Goal: Information Seeking & Learning: Learn about a topic

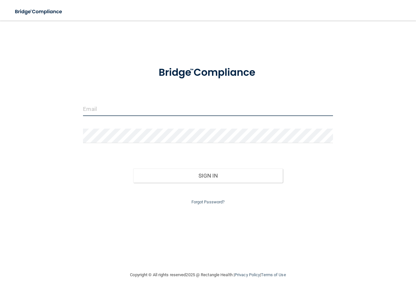
type input "[EMAIL_ADDRESS][DOMAIN_NAME]"
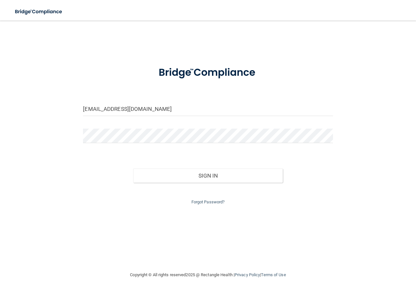
click at [88, 107] on input "[EMAIL_ADDRESS][DOMAIN_NAME]" at bounding box center [208, 108] width 250 height 14
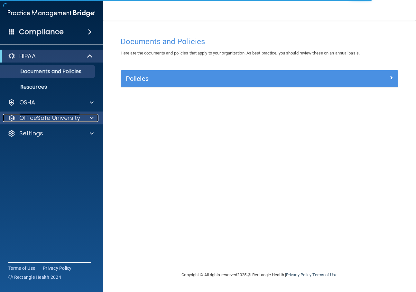
click at [35, 117] on p "OfficeSafe University" at bounding box center [49, 118] width 61 height 8
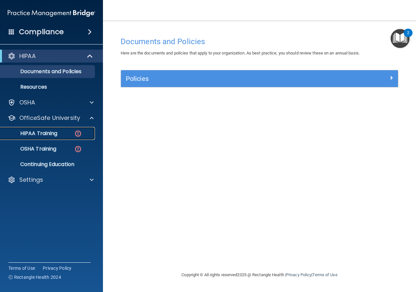
click at [37, 134] on p "HIPAA Training" at bounding box center [30, 133] width 53 height 6
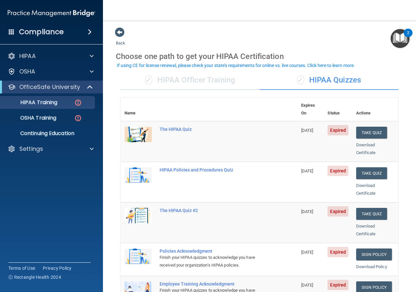
click at [221, 91] on div "✓ HIPAA Officer Training ✓ HIPAA Quizzes Name Expires On Status Actions The HIP…" at bounding box center [259, 278] width 287 height 424
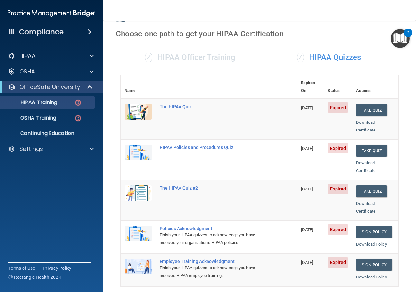
scroll to position [13, 0]
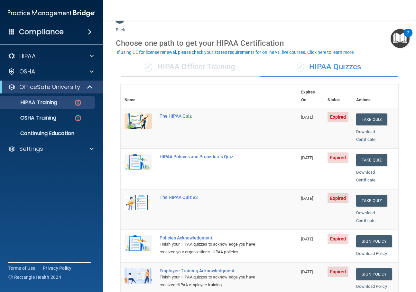
click at [173, 113] on div "The HIPAA Quiz" at bounding box center [213, 115] width 106 height 5
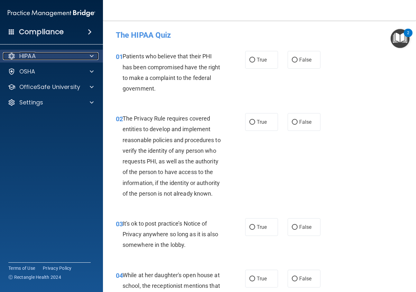
click at [36, 54] on p "HIPAA" at bounding box center [27, 56] width 16 height 8
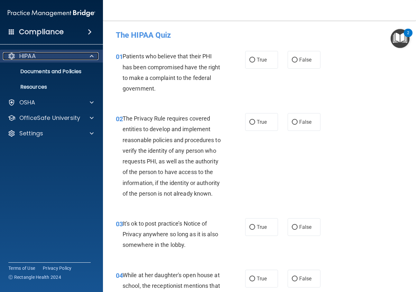
click at [36, 54] on p "HIPAA" at bounding box center [27, 56] width 16 height 8
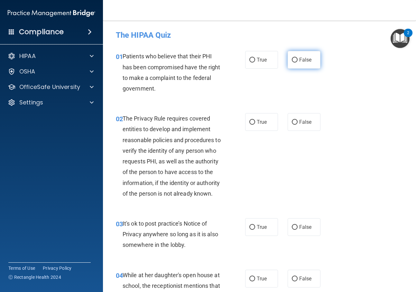
click at [293, 60] on input "False" at bounding box center [295, 60] width 6 height 5
radio input "true"
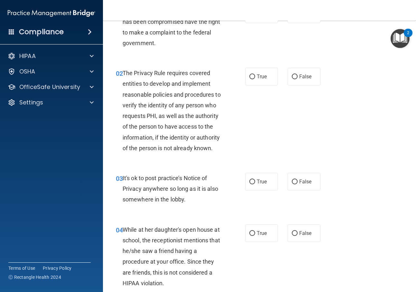
scroll to position [54, 0]
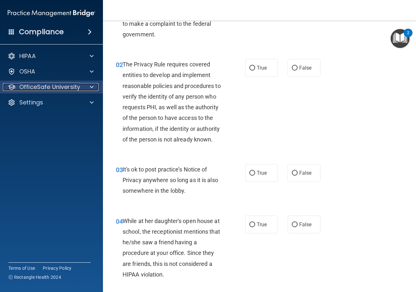
click at [32, 88] on p "OfficeSafe University" at bounding box center [49, 87] width 61 height 8
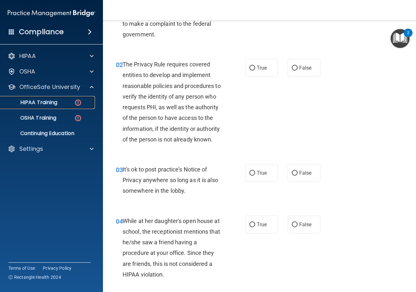
click at [35, 102] on p "HIPAA Training" at bounding box center [30, 102] width 53 height 6
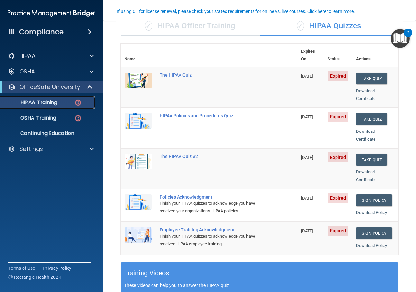
click at [35, 102] on p "HIPAA Training" at bounding box center [30, 102] width 53 height 6
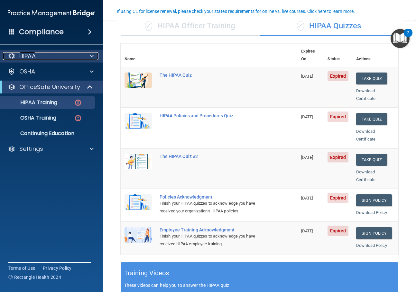
click at [38, 57] on div "HIPAA" at bounding box center [43, 56] width 80 height 8
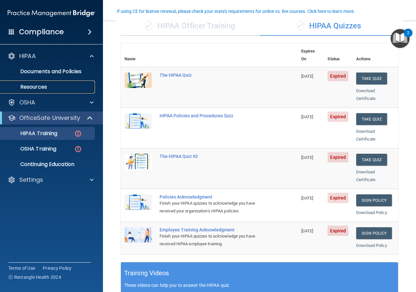
click at [34, 90] on link "Resources" at bounding box center [44, 86] width 101 height 13
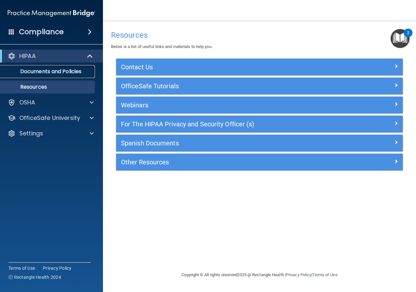
click at [35, 75] on p "Documents and Policies" at bounding box center [48, 71] width 88 height 6
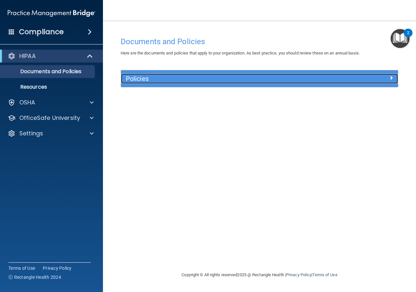
click at [134, 81] on h5 "Policies" at bounding box center [225, 78] width 198 height 7
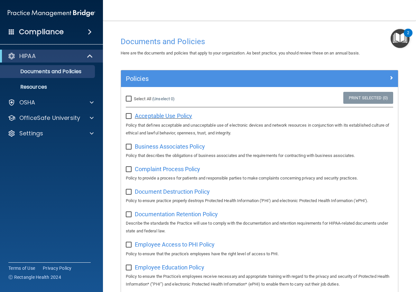
click at [157, 114] on span "Acceptable Use Policy" at bounding box center [163, 115] width 57 height 7
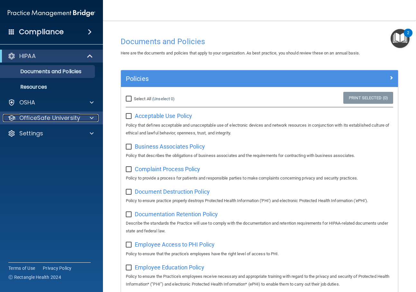
click at [41, 118] on p "OfficeSafe University" at bounding box center [49, 118] width 61 height 8
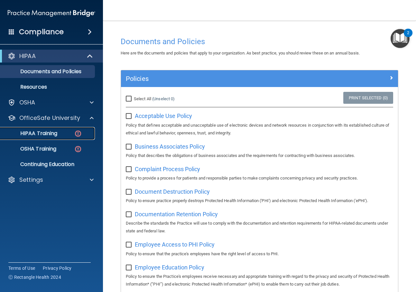
click at [42, 130] on p "HIPAA Training" at bounding box center [30, 133] width 53 height 6
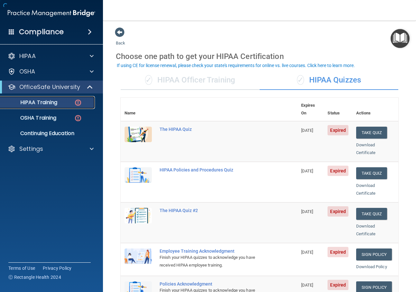
click at [40, 101] on p "HIPAA Training" at bounding box center [30, 102] width 53 height 6
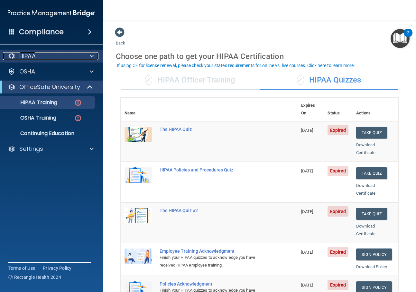
click at [46, 59] on div "HIPAA" at bounding box center [43, 56] width 80 height 8
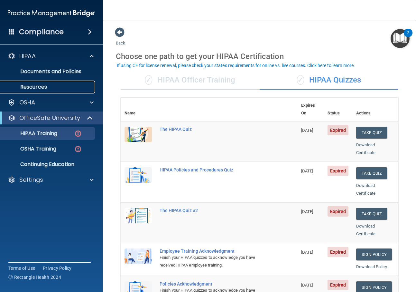
click at [42, 86] on p "Resources" at bounding box center [48, 87] width 88 height 6
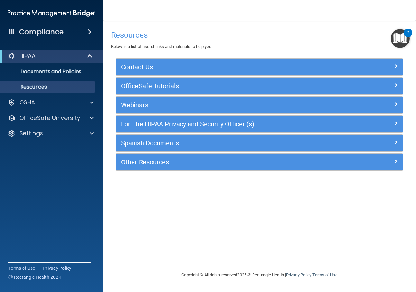
click at [88, 32] on span at bounding box center [90, 32] width 4 height 8
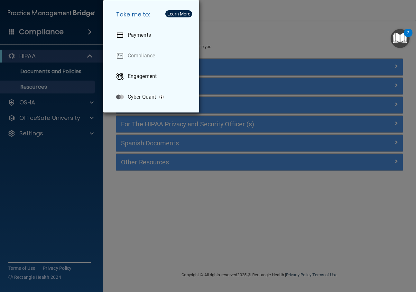
click at [88, 32] on div "Take me to: Payments Compliance Engagement Cyber Quant" at bounding box center [208, 146] width 416 height 292
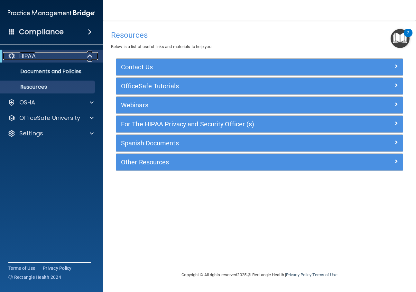
click at [39, 57] on div "HIPAA" at bounding box center [43, 56] width 80 height 8
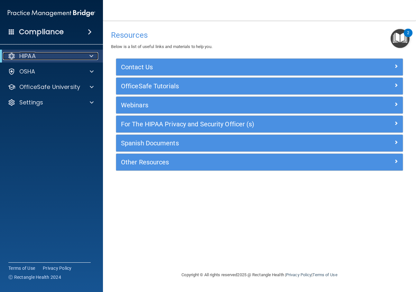
click at [48, 56] on div "HIPAA" at bounding box center [43, 56] width 80 height 8
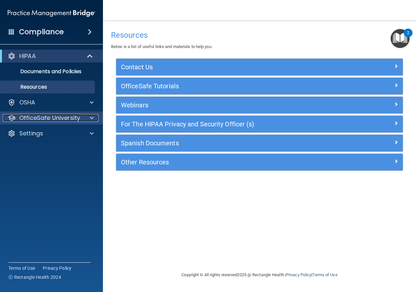
click at [47, 116] on p "OfficeSafe University" at bounding box center [49, 118] width 61 height 8
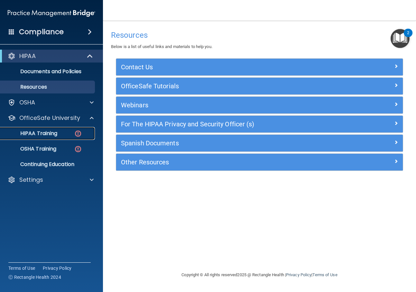
click at [47, 134] on p "HIPAA Training" at bounding box center [30, 133] width 53 height 6
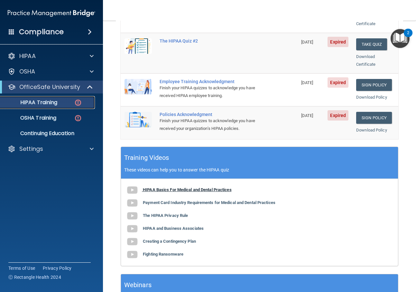
scroll to position [170, 0]
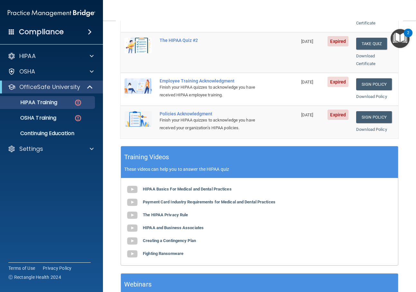
click at [162, 203] on div "HIPAA Basics For Medical and Dental Practices Payment Card Industry Requirement…" at bounding box center [259, 221] width 277 height 87
click at [161, 212] on b "The HIPAA Privacy Rule" at bounding box center [165, 214] width 45 height 5
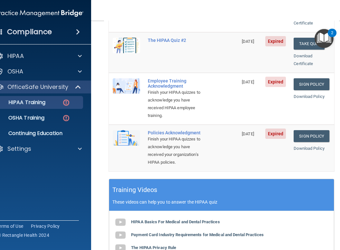
scroll to position [0, 0]
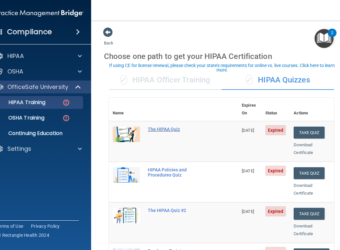
click at [168, 127] on div "The HIPAA Quiz" at bounding box center [177, 129] width 58 height 5
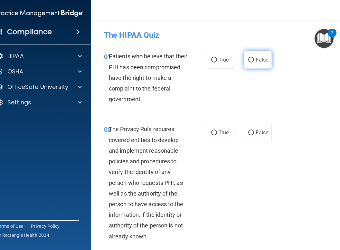
click at [250, 59] on input "False" at bounding box center [251, 60] width 6 height 5
radio input "true"
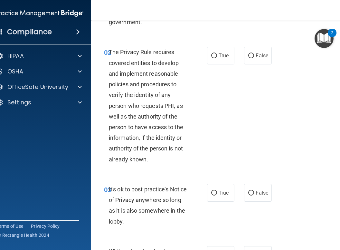
scroll to position [75, 0]
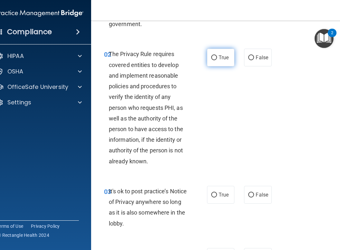
click at [213, 60] on input "True" at bounding box center [214, 57] width 6 height 5
radio input "true"
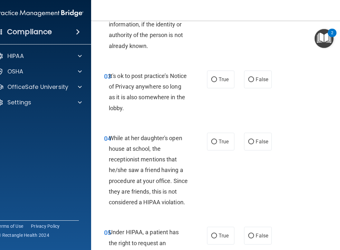
scroll to position [191, 0]
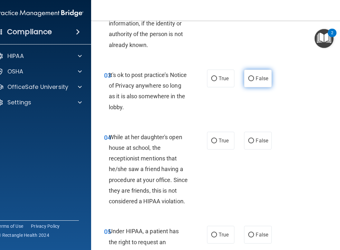
click at [249, 77] on input "False" at bounding box center [251, 78] width 6 height 5
radio input "true"
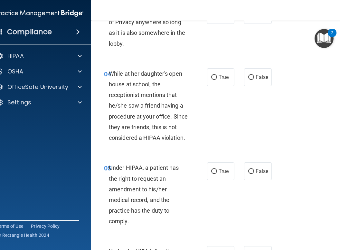
scroll to position [257, 0]
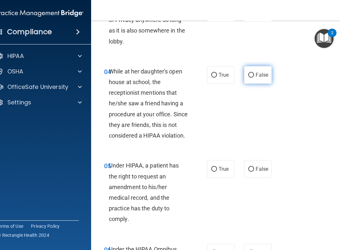
click at [250, 76] on input "False" at bounding box center [251, 75] width 6 height 5
radio input "true"
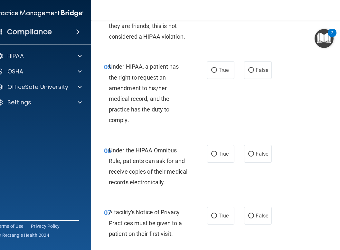
scroll to position [357, 0]
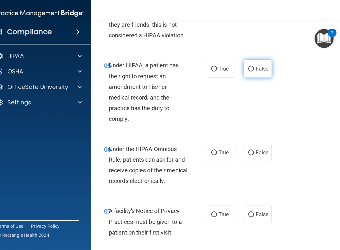
click at [250, 70] on input "False" at bounding box center [251, 69] width 6 height 5
radio input "true"
click at [214, 69] on input "True" at bounding box center [214, 69] width 6 height 5
radio input "true"
radio input "false"
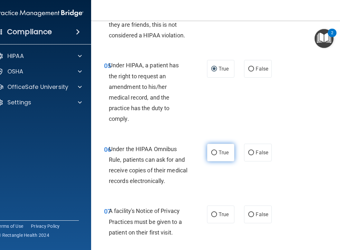
click at [212, 151] on input "True" at bounding box center [214, 152] width 6 height 5
radio input "true"
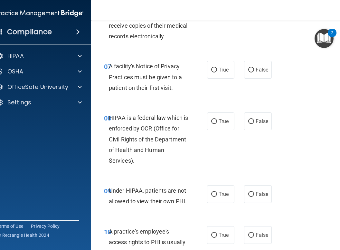
scroll to position [499, 0]
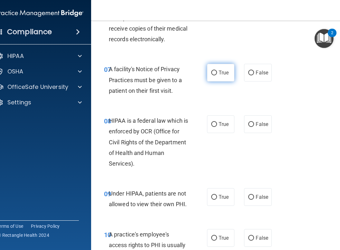
click at [214, 72] on input "True" at bounding box center [214, 72] width 6 height 5
radio input "true"
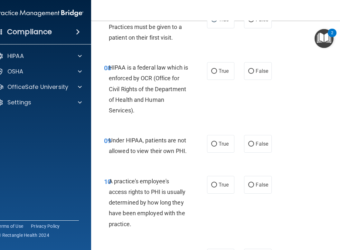
scroll to position [554, 0]
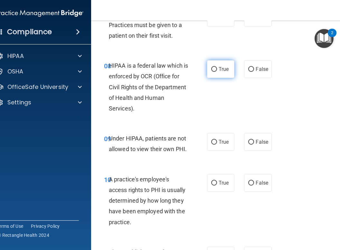
click at [214, 71] on input "True" at bounding box center [214, 69] width 6 height 5
radio input "true"
click at [251, 70] on input "False" at bounding box center [251, 69] width 6 height 5
radio input "true"
radio input "false"
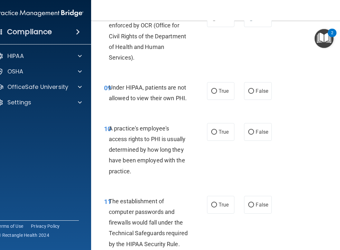
scroll to position [606, 0]
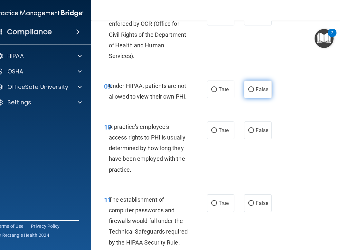
click at [252, 88] on input "False" at bounding box center [251, 89] width 6 height 5
radio input "true"
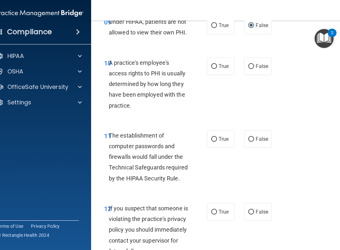
scroll to position [668, 0]
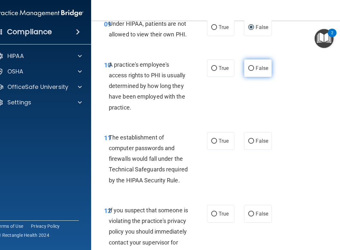
click at [249, 66] on input "False" at bounding box center [251, 68] width 6 height 5
radio input "true"
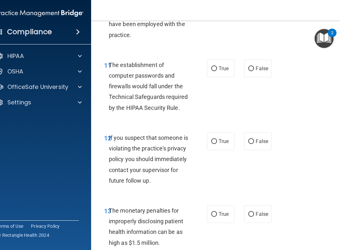
scroll to position [742, 0]
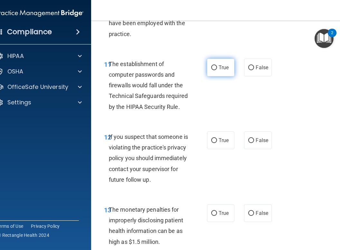
click at [212, 67] on input "True" at bounding box center [214, 67] width 6 height 5
radio input "true"
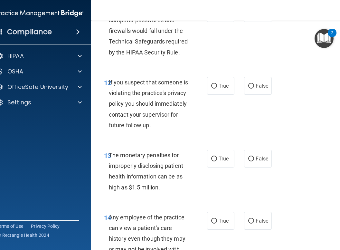
scroll to position [793, 0]
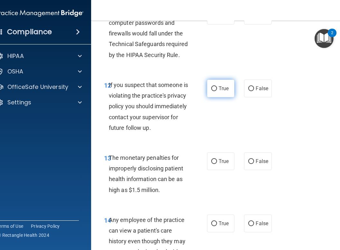
click at [214, 89] on input "True" at bounding box center [214, 88] width 6 height 5
radio input "true"
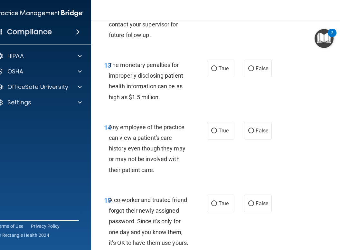
scroll to position [887, 0]
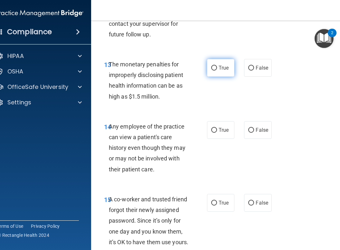
click at [212, 70] on input "True" at bounding box center [214, 68] width 6 height 5
radio input "true"
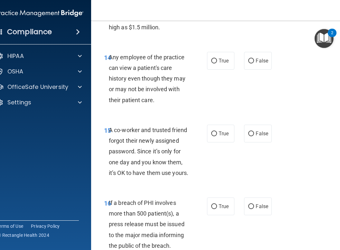
scroll to position [957, 0]
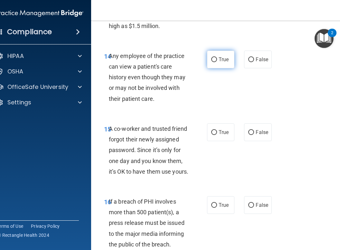
click at [212, 62] on input "True" at bounding box center [214, 59] width 6 height 5
radio input "true"
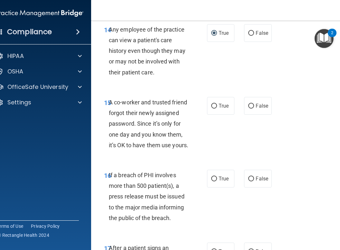
scroll to position [989, 0]
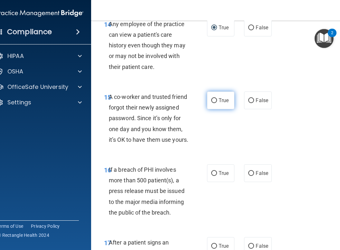
click at [214, 103] on input "True" at bounding box center [214, 100] width 6 height 5
radio input "true"
click at [214, 103] on input "True" at bounding box center [214, 100] width 6 height 5
click at [250, 103] on input "False" at bounding box center [251, 100] width 6 height 5
radio input "true"
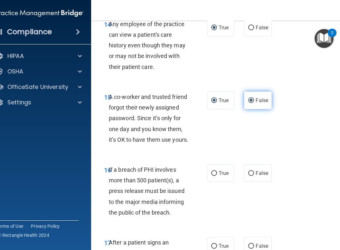
radio input "false"
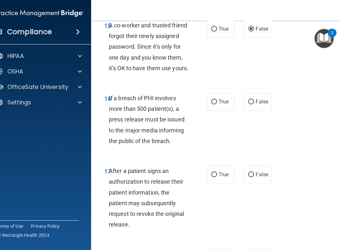
scroll to position [1065, 0]
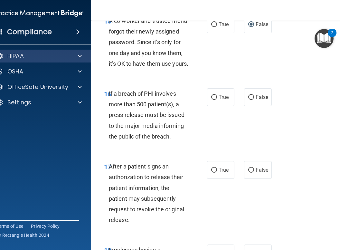
click at [37, 51] on div "HIPAA" at bounding box center [39, 56] width 103 height 13
click at [56, 55] on div "HIPAA" at bounding box center [31, 56] width 80 height 8
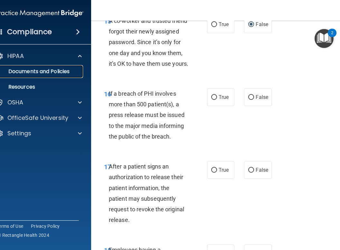
click at [52, 73] on p "Documents and Policies" at bounding box center [36, 71] width 88 height 6
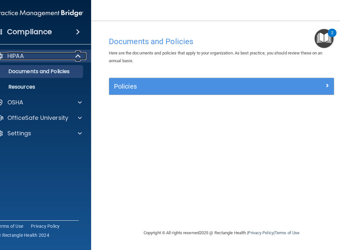
click at [43, 54] on div "HIPAA" at bounding box center [31, 56] width 80 height 8
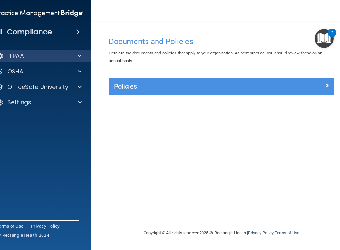
click at [321, 40] on img "Open Resource Center, 2 new notifications" at bounding box center [324, 38] width 19 height 19
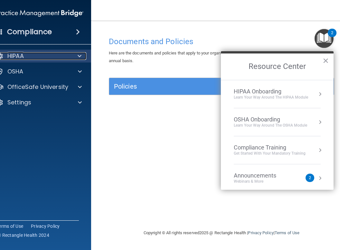
click at [42, 55] on div "HIPAA" at bounding box center [31, 56] width 80 height 8
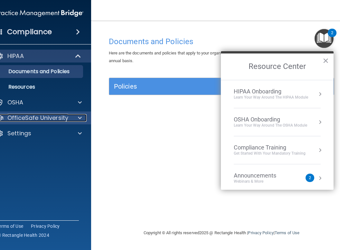
click at [67, 118] on p "OfficeSafe University" at bounding box center [37, 118] width 61 height 8
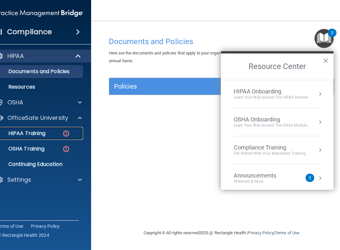
click at [40, 132] on p "HIPAA Training" at bounding box center [18, 133] width 53 height 6
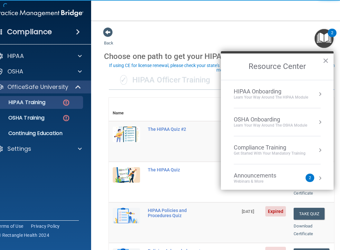
click at [190, 133] on td "The HIPAA Quiz #2" at bounding box center [191, 141] width 94 height 41
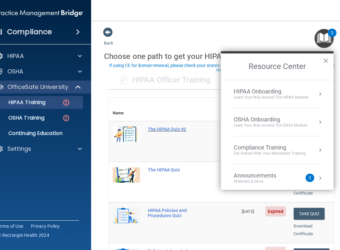
click at [168, 127] on div "The HIPAA Quiz #2" at bounding box center [177, 129] width 58 height 5
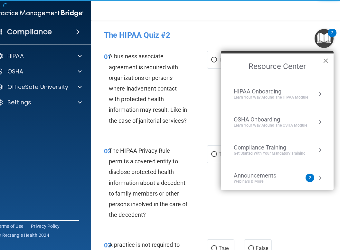
click at [325, 61] on button "×" at bounding box center [326, 60] width 6 height 10
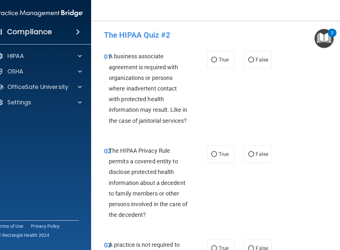
click at [326, 38] on img "Open Resource Center, 2 new notifications" at bounding box center [324, 38] width 19 height 19
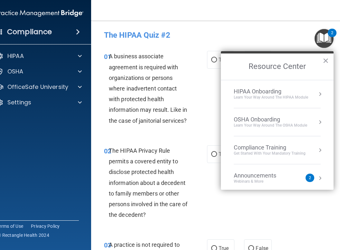
click at [283, 17] on nav "Toggle navigation Liza Gonzales lgonzalesh4h@gmail.com Manage My Enterprise Pau…" at bounding box center [221, 10] width 261 height 21
click at [281, 22] on main "- The HIPAA Quiz #2 This quiz doesn’t expire until 08/13/2025. Are you sure you…" at bounding box center [221, 135] width 261 height 229
click at [321, 35] on img "Open Resource Center, 2 new notifications" at bounding box center [324, 38] width 19 height 19
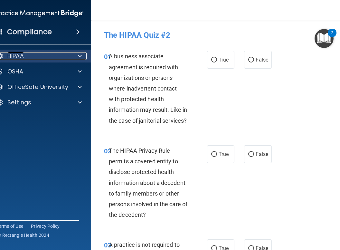
click at [76, 55] on div at bounding box center [79, 56] width 16 height 8
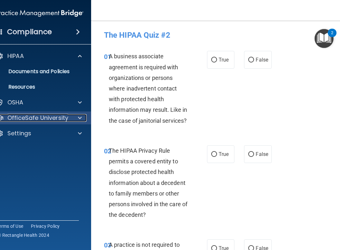
click at [65, 116] on p "OfficeSafe University" at bounding box center [37, 118] width 61 height 8
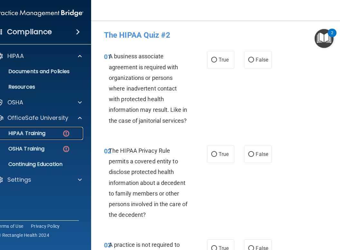
click at [46, 133] on div "HIPAA Training" at bounding box center [36, 133] width 88 height 6
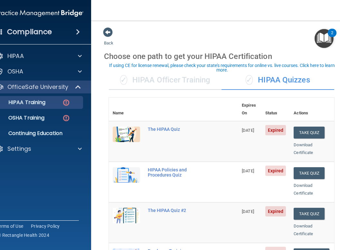
click at [161, 121] on td "The HIPAA Quiz" at bounding box center [191, 141] width 94 height 41
click at [157, 127] on div "The HIPAA Quiz" at bounding box center [177, 129] width 58 height 5
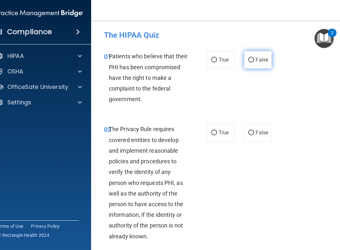
click at [255, 60] on label "False" at bounding box center [257, 60] width 27 height 18
click at [254, 60] on input "False" at bounding box center [251, 60] width 6 height 5
radio input "true"
click at [209, 132] on label "True" at bounding box center [220, 133] width 27 height 18
click at [211, 132] on input "True" at bounding box center [214, 132] width 6 height 5
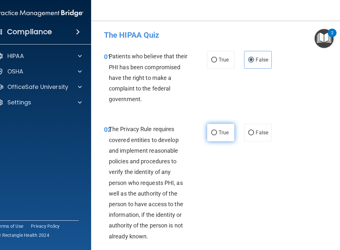
radio input "true"
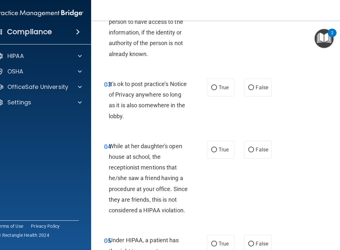
scroll to position [185, 0]
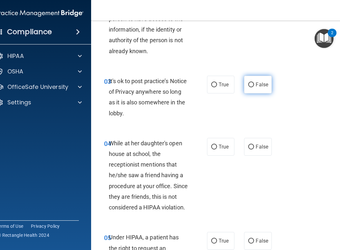
click at [252, 85] on input "False" at bounding box center [251, 84] width 6 height 5
radio input "true"
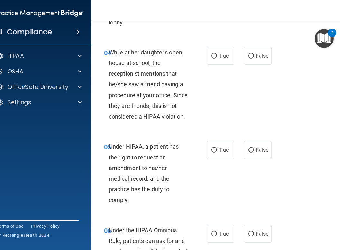
scroll to position [273, 0]
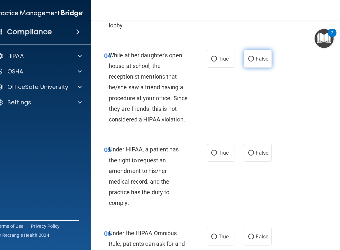
click at [250, 61] on input "False" at bounding box center [251, 59] width 6 height 5
radio input "true"
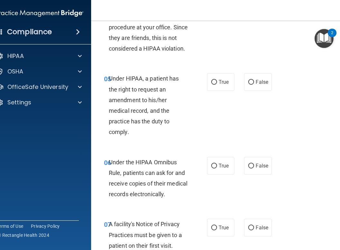
scroll to position [352, 0]
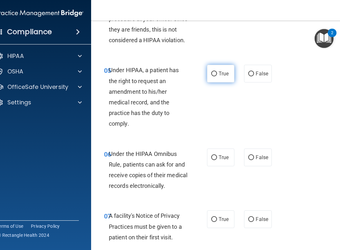
click at [214, 71] on input "True" at bounding box center [214, 73] width 6 height 5
radio input "true"
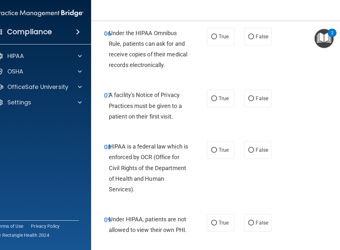
scroll to position [475, 0]
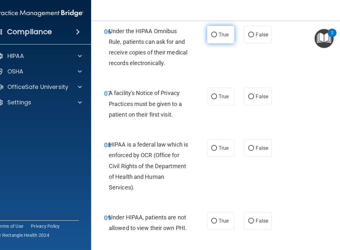
click at [214, 36] on input "True" at bounding box center [214, 35] width 6 height 5
radio input "true"
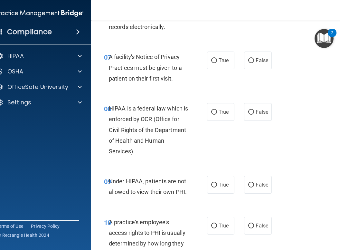
scroll to position [513, 0]
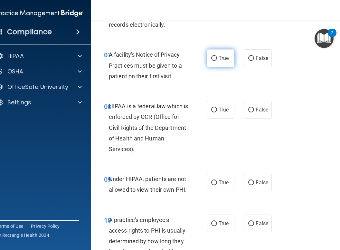
click at [215, 59] on input "True" at bounding box center [214, 58] width 6 height 5
radio input "true"
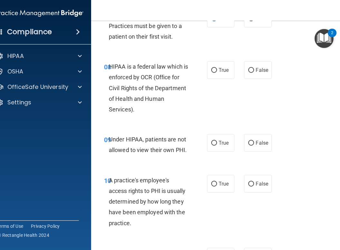
scroll to position [555, 0]
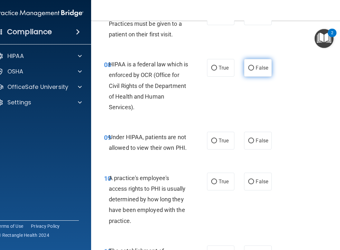
click at [251, 68] on input "False" at bounding box center [251, 68] width 6 height 5
radio input "true"
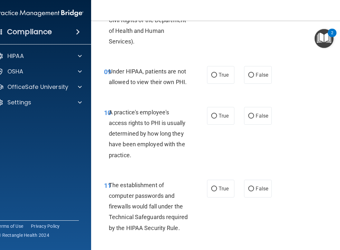
scroll to position [622, 0]
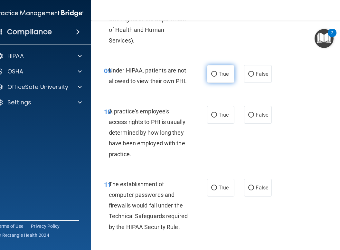
click at [216, 74] on input "True" at bounding box center [214, 74] width 6 height 5
radio input "true"
click at [214, 74] on input "True" at bounding box center [214, 74] width 6 height 5
click at [249, 73] on input "False" at bounding box center [251, 74] width 6 height 5
radio input "true"
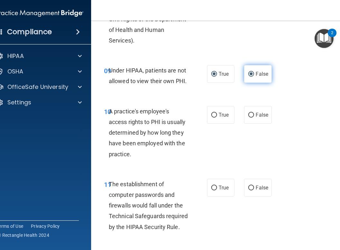
radio input "false"
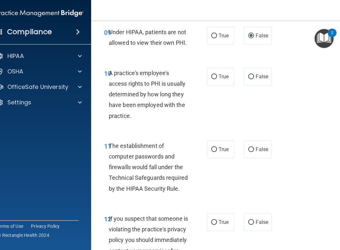
scroll to position [663, 0]
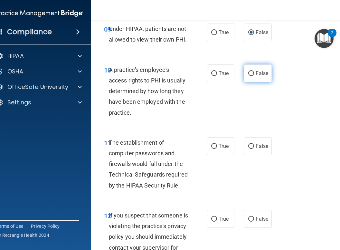
click at [254, 71] on label "False" at bounding box center [257, 73] width 27 height 18
click at [254, 71] on input "False" at bounding box center [251, 73] width 6 height 5
radio input "true"
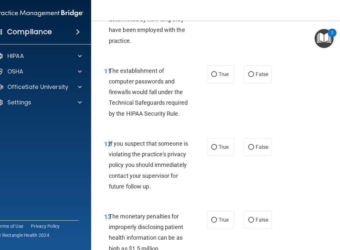
scroll to position [738, 0]
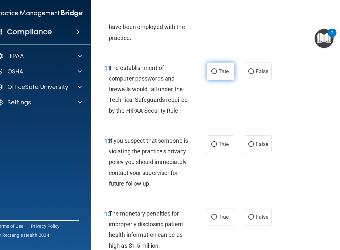
click at [216, 73] on input "True" at bounding box center [214, 71] width 6 height 5
radio input "true"
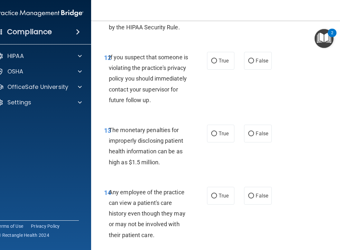
scroll to position [826, 0]
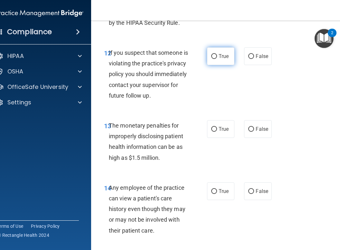
click at [213, 54] on input "True" at bounding box center [214, 56] width 6 height 5
radio input "true"
click at [215, 58] on input "True" at bounding box center [214, 56] width 6 height 5
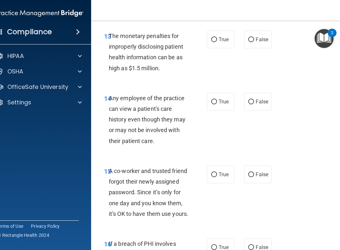
scroll to position [915, 0]
click at [211, 42] on input "True" at bounding box center [214, 39] width 6 height 5
radio input "true"
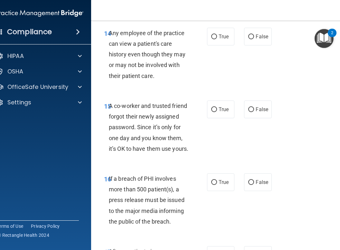
scroll to position [982, 0]
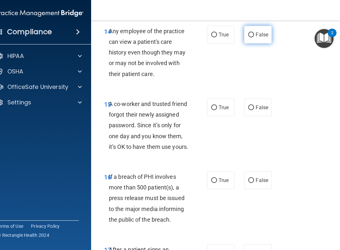
click at [252, 37] on input "False" at bounding box center [251, 35] width 6 height 5
radio input "true"
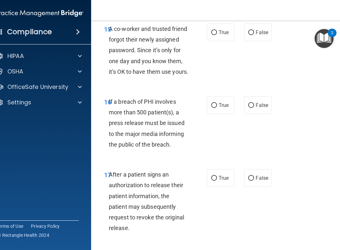
scroll to position [1058, 0]
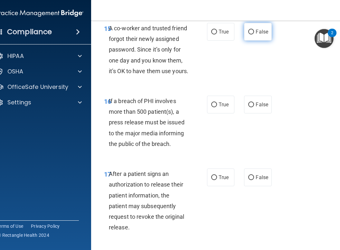
click at [253, 34] on input "False" at bounding box center [251, 32] width 6 height 5
radio input "true"
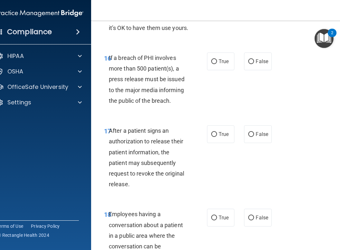
scroll to position [1104, 0]
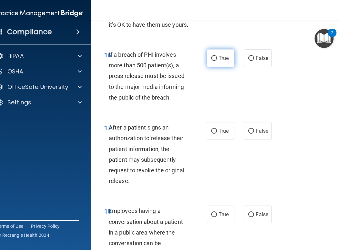
click at [211, 61] on input "True" at bounding box center [214, 58] width 6 height 5
radio input "true"
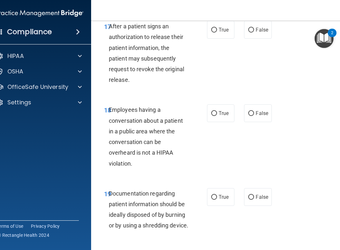
scroll to position [1209, 0]
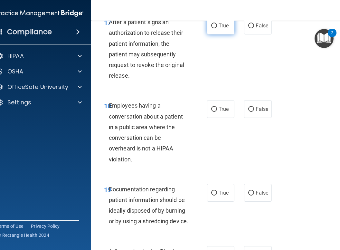
click at [214, 34] on label "True" at bounding box center [220, 26] width 27 height 18
click at [214, 28] on input "True" at bounding box center [214, 25] width 6 height 5
radio input "true"
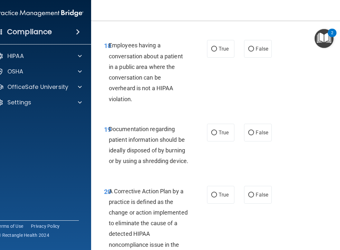
scroll to position [1270, 0]
click at [249, 51] on input "False" at bounding box center [251, 48] width 6 height 5
radio input "true"
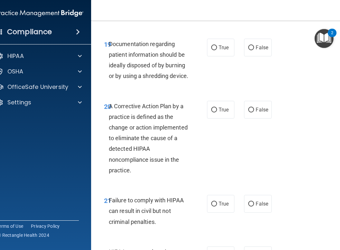
scroll to position [1363, 0]
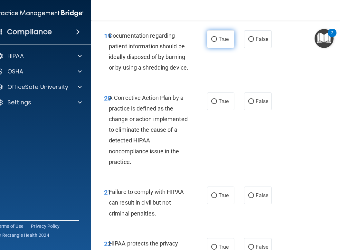
click at [214, 42] on input "True" at bounding box center [214, 39] width 6 height 5
radio input "true"
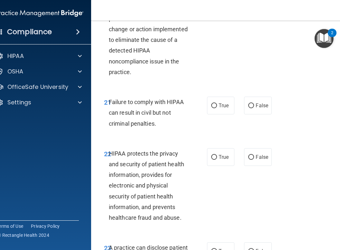
scroll to position [1454, 0]
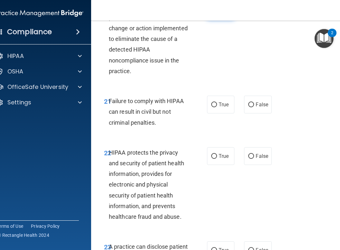
click at [212, 13] on input "True" at bounding box center [214, 10] width 6 height 5
radio input "true"
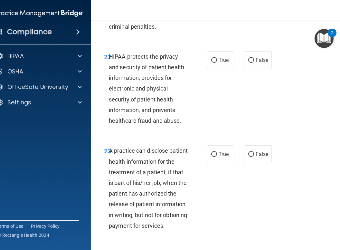
scroll to position [1550, 0]
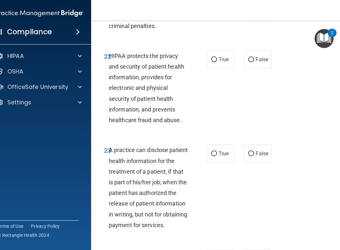
click at [249, 11] on input "False" at bounding box center [251, 8] width 6 height 5
radio input "true"
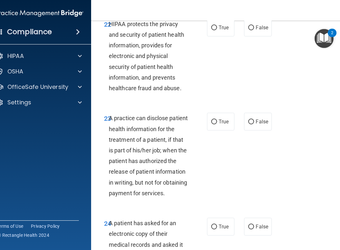
scroll to position [1587, 0]
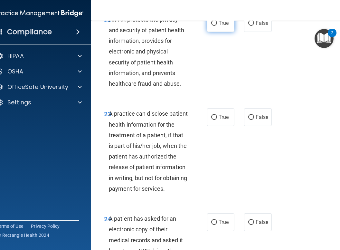
click at [216, 26] on input "True" at bounding box center [214, 23] width 6 height 5
radio input "true"
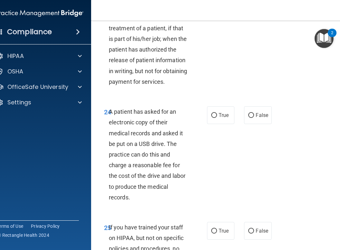
scroll to position [1696, 0]
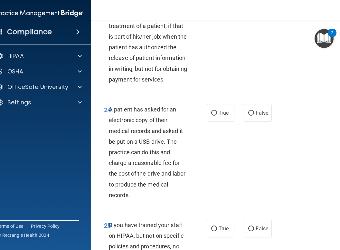
click at [250, 11] on input "False" at bounding box center [251, 8] width 6 height 5
radio input "true"
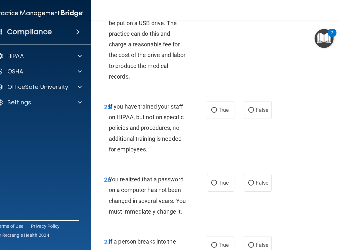
scroll to position [1815, 0]
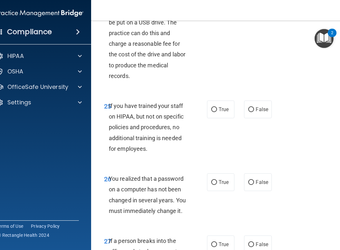
radio input "true"
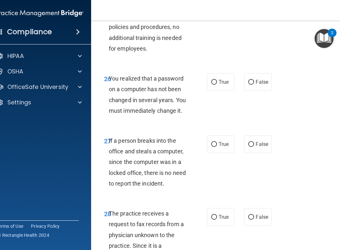
scroll to position [1917, 0]
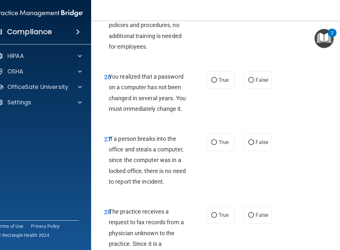
click at [251, 10] on input "False" at bounding box center [251, 7] width 6 height 5
radio input "true"
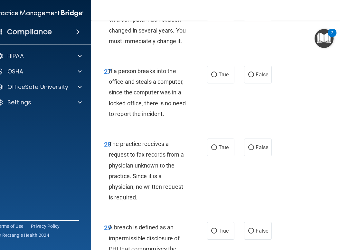
scroll to position [1984, 0]
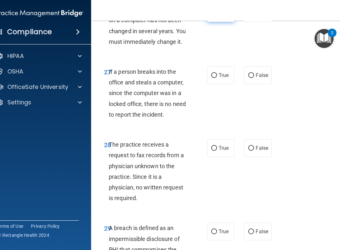
click at [215, 16] on input "True" at bounding box center [214, 13] width 6 height 5
radio input "true"
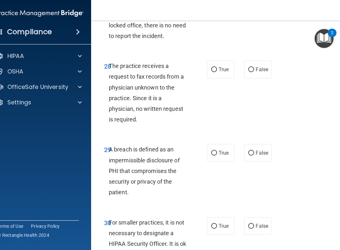
scroll to position [2063, 0]
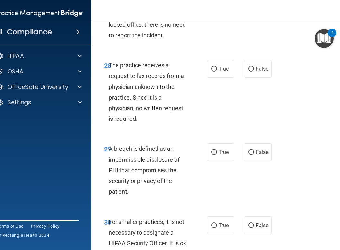
radio input "true"
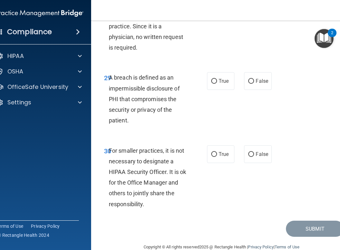
scroll to position [2134, 0]
radio input "true"
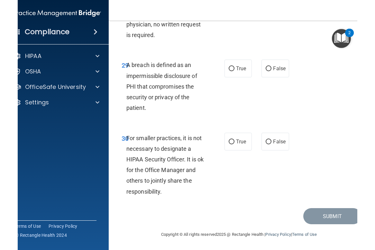
scroll to position [2190, 0]
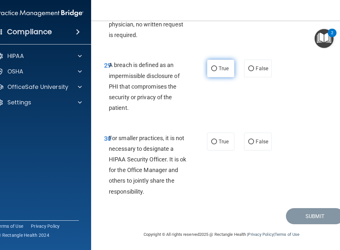
click at [216, 69] on input "True" at bounding box center [214, 68] width 6 height 5
radio input "true"
click at [251, 143] on input "False" at bounding box center [251, 141] width 6 height 5
radio input "true"
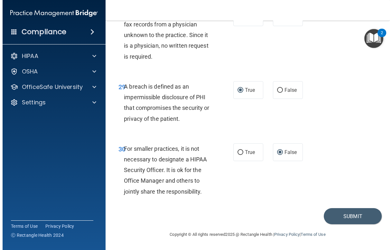
scroll to position [1933, 0]
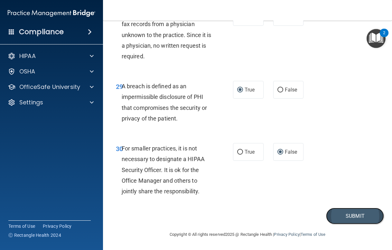
click at [351, 220] on button "Submit" at bounding box center [355, 216] width 58 height 16
click at [344, 213] on button "Submit" at bounding box center [355, 216] width 58 height 16
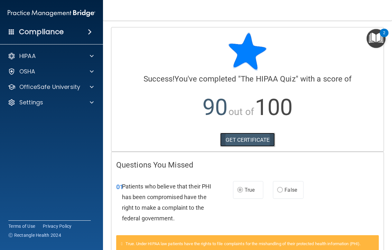
click at [250, 141] on link "GET CERTIFICATE" at bounding box center [247, 140] width 55 height 14
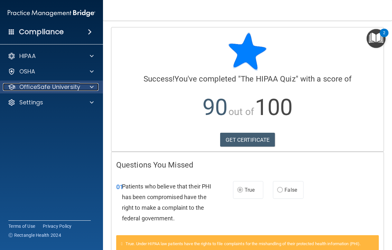
click at [45, 85] on p "OfficeSafe University" at bounding box center [49, 87] width 61 height 8
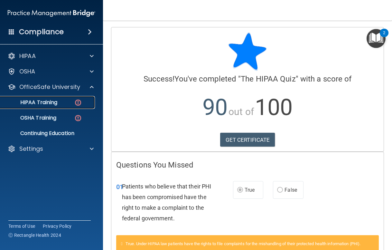
click at [44, 102] on p "HIPAA Training" at bounding box center [30, 102] width 53 height 6
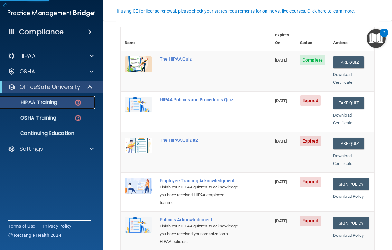
scroll to position [78, 0]
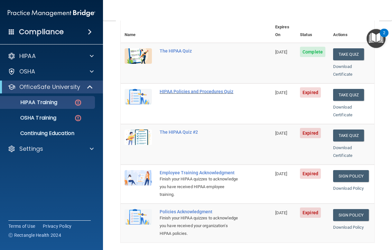
click at [197, 89] on div "HIPAA Policies and Procedures Quiz" at bounding box center [200, 91] width 80 height 5
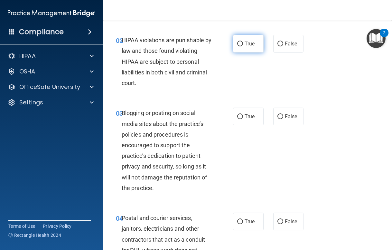
click at [241, 44] on input "True" at bounding box center [240, 44] width 6 height 5
radio input "true"
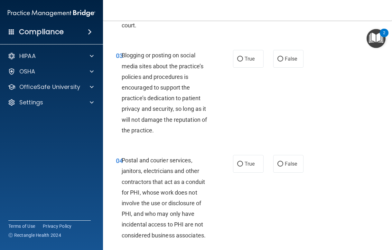
scroll to position [136, 0]
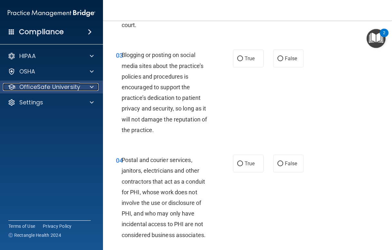
click at [52, 87] on p "OfficeSafe University" at bounding box center [49, 87] width 61 height 8
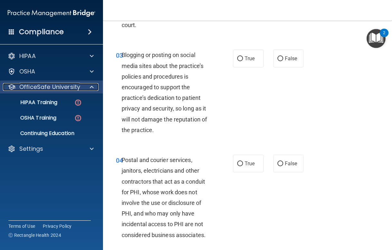
click at [52, 87] on p "OfficeSafe University" at bounding box center [49, 87] width 61 height 8
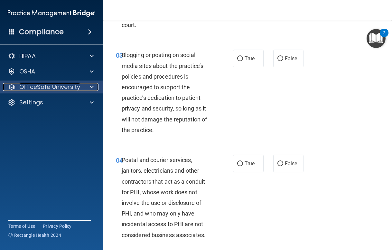
click at [52, 87] on p "OfficeSafe University" at bounding box center [49, 87] width 61 height 8
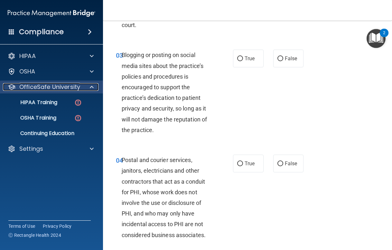
click at [52, 87] on p "OfficeSafe University" at bounding box center [49, 87] width 61 height 8
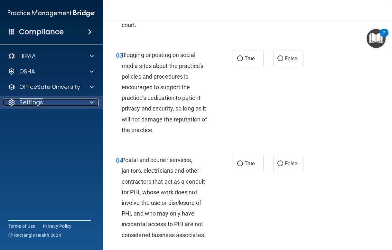
click at [41, 102] on p "Settings" at bounding box center [31, 103] width 24 height 8
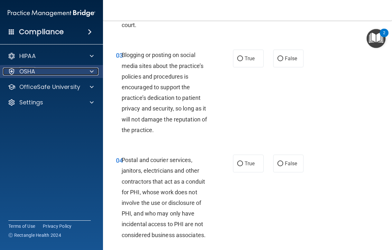
click at [36, 69] on div "OSHA" at bounding box center [43, 72] width 80 height 8
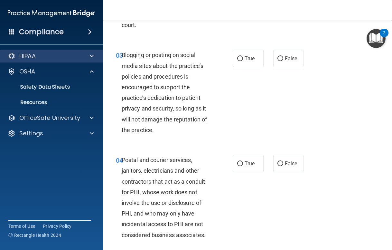
click at [36, 61] on div "HIPAA" at bounding box center [51, 56] width 103 height 13
click at [51, 57] on div "HIPAA" at bounding box center [43, 56] width 80 height 8
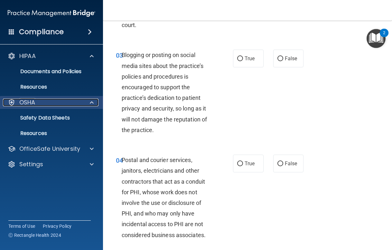
click at [32, 100] on p "OSHA" at bounding box center [27, 103] width 16 height 8
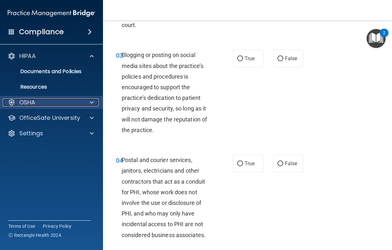
click at [32, 100] on p "OSHA" at bounding box center [27, 103] width 16 height 8
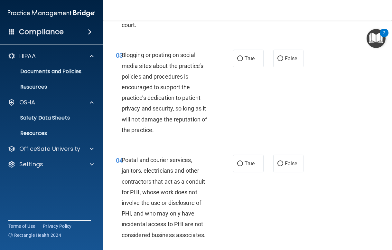
click at [49, 34] on h4 "Compliance" at bounding box center [41, 31] width 45 height 9
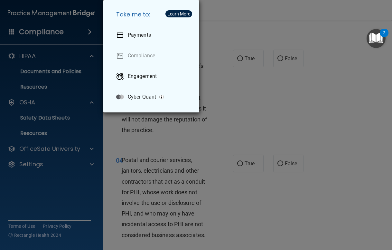
click at [49, 34] on div "Take me to: Payments Compliance Engagement Cyber Quant" at bounding box center [196, 125] width 392 height 250
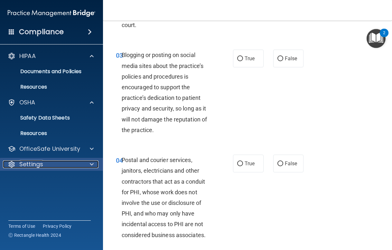
click at [90, 164] on span at bounding box center [92, 164] width 4 height 8
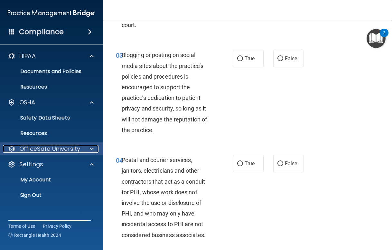
click at [90, 148] on span at bounding box center [92, 149] width 4 height 8
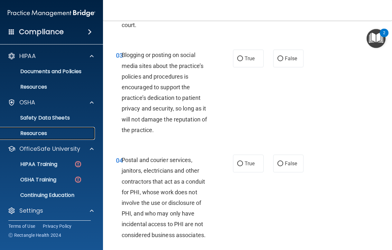
click at [82, 130] on p "Resources" at bounding box center [48, 133] width 88 height 6
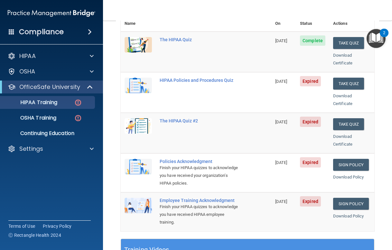
scroll to position [84, 0]
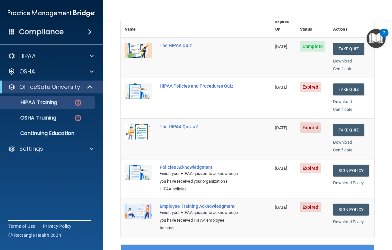
click at [177, 83] on div "HIPAA Policies and Procedures Quiz" at bounding box center [200, 85] width 80 height 5
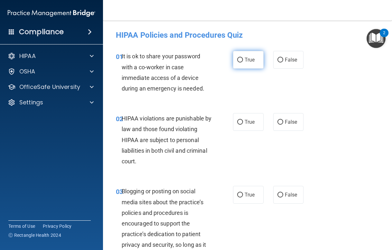
click at [241, 60] on input "True" at bounding box center [240, 60] width 6 height 5
radio input "true"
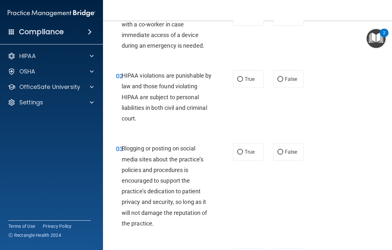
scroll to position [44, 0]
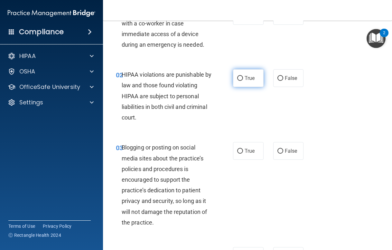
click at [237, 76] on input "True" at bounding box center [240, 78] width 6 height 5
radio input "true"
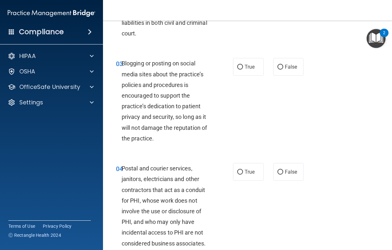
scroll to position [137, 0]
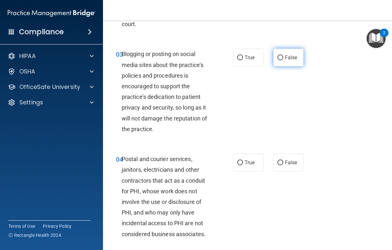
click at [281, 56] on input "False" at bounding box center [280, 57] width 6 height 5
radio input "true"
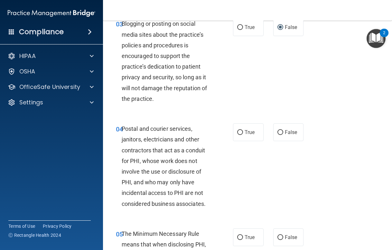
scroll to position [170, 0]
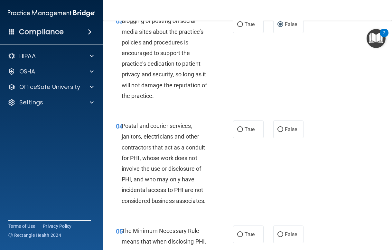
click at [224, 53] on div "03 Blogging or posting on social media sites about the practice’s policies and …" at bounding box center [174, 59] width 136 height 89
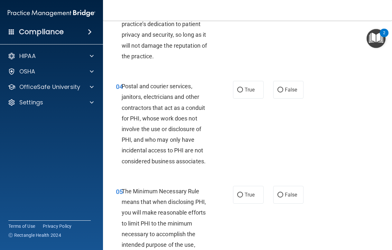
scroll to position [202, 0]
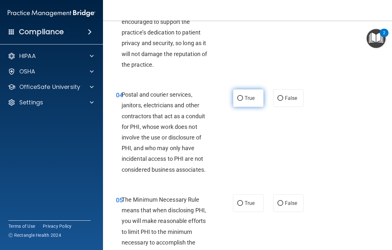
click at [240, 98] on input "True" at bounding box center [240, 98] width 6 height 5
radio input "true"
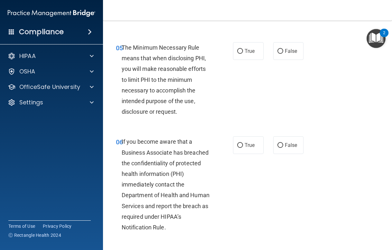
scroll to position [356, 0]
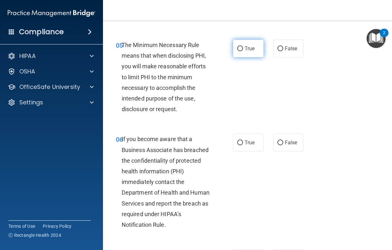
click at [239, 49] on input "True" at bounding box center [240, 48] width 6 height 5
radio input "true"
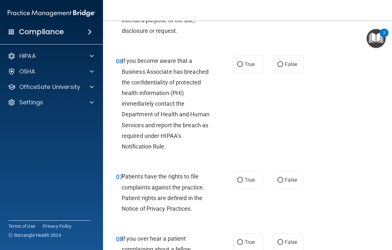
scroll to position [435, 0]
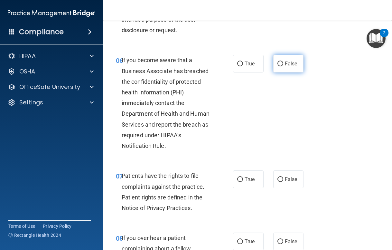
click at [280, 64] on input "False" at bounding box center [280, 63] width 6 height 5
radio input "true"
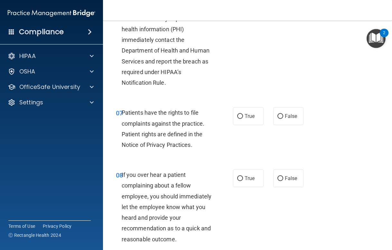
scroll to position [498, 0]
click at [238, 118] on label "True" at bounding box center [248, 116] width 31 height 18
click at [238, 118] on input "True" at bounding box center [240, 116] width 6 height 5
radio input "true"
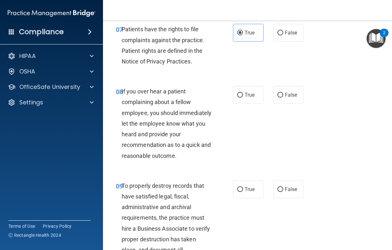
scroll to position [584, 0]
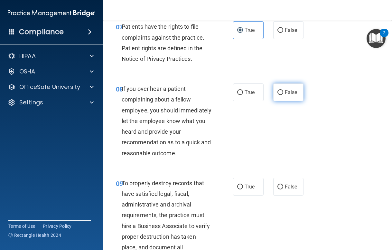
click at [275, 92] on label "False" at bounding box center [288, 92] width 31 height 18
click at [277, 92] on input "False" at bounding box center [280, 92] width 6 height 5
radio input "true"
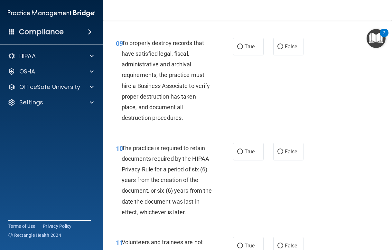
scroll to position [722, 0]
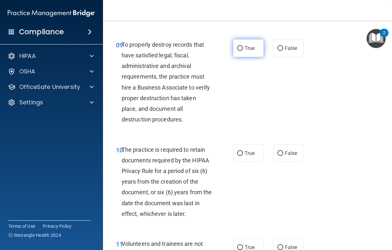
click at [241, 49] on input "True" at bounding box center [240, 48] width 6 height 5
radio input "true"
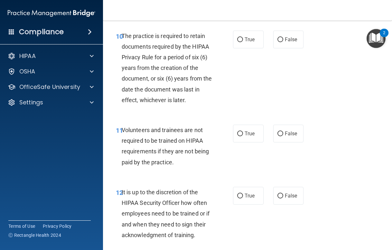
scroll to position [839, 0]
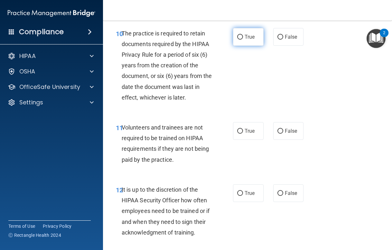
click at [240, 35] on input "True" at bounding box center [240, 37] width 6 height 5
radio input "true"
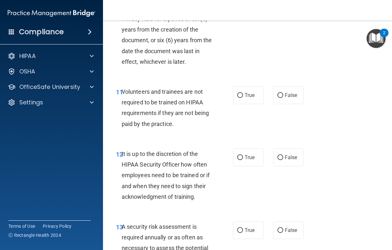
scroll to position [875, 0]
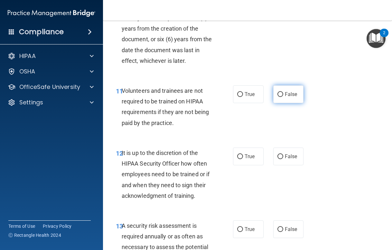
click at [282, 94] on input "False" at bounding box center [280, 94] width 6 height 5
radio input "true"
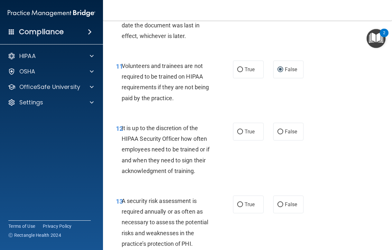
scroll to position [901, 0]
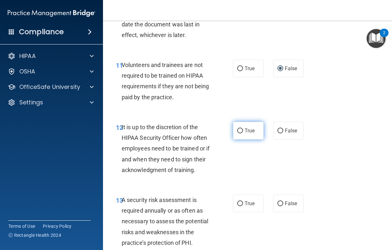
click at [239, 134] on label "True" at bounding box center [248, 131] width 31 height 18
click at [239, 133] on input "True" at bounding box center [240, 130] width 6 height 5
radio input "true"
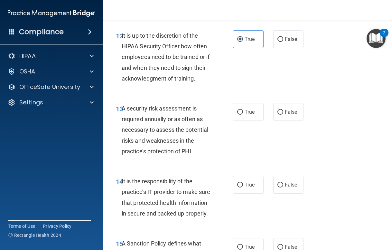
scroll to position [999, 0]
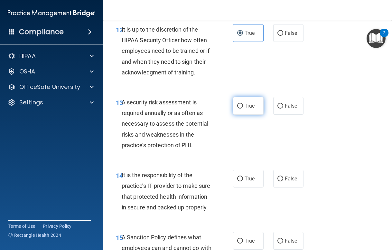
click at [240, 106] on input "True" at bounding box center [240, 106] width 6 height 5
radio input "true"
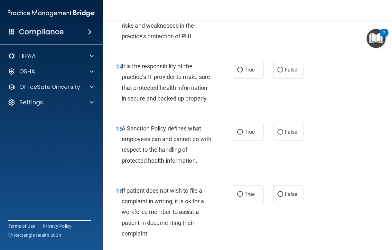
scroll to position [1112, 0]
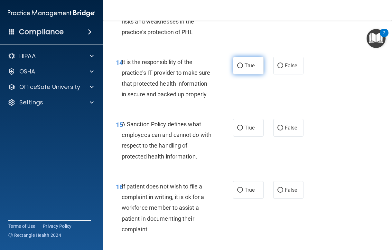
click at [237, 62] on label "True" at bounding box center [248, 66] width 31 height 18
click at [237, 63] on input "True" at bounding box center [240, 65] width 6 height 5
radio input "true"
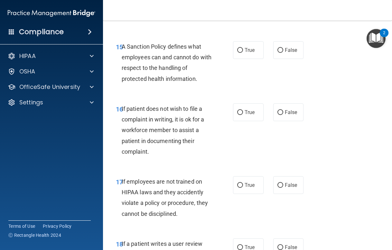
scroll to position [1190, 0]
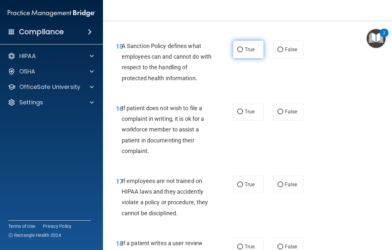
click at [241, 48] on input "True" at bounding box center [240, 49] width 6 height 5
radio input "true"
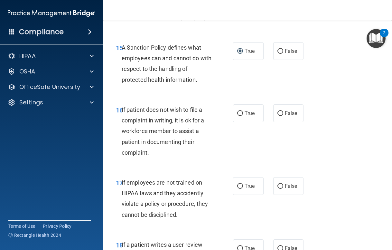
scroll to position [1191, 0]
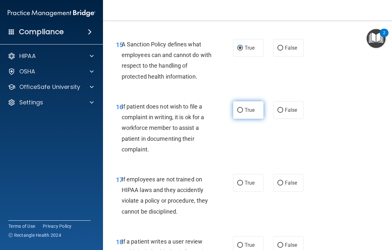
click at [239, 109] on input "True" at bounding box center [240, 110] width 6 height 5
radio input "true"
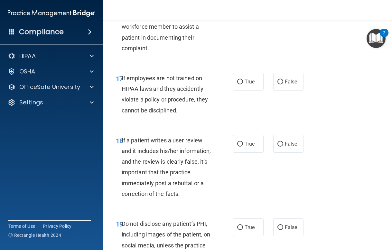
scroll to position [1297, 0]
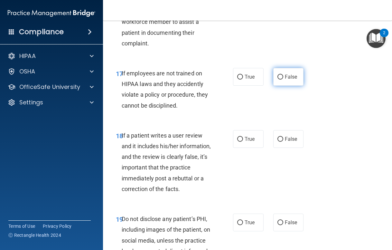
click at [279, 78] on input "False" at bounding box center [280, 77] width 6 height 5
radio input "true"
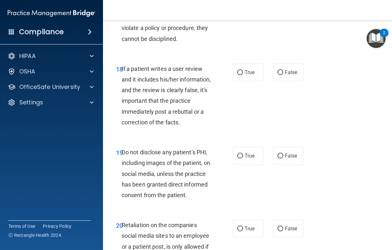
scroll to position [1366, 0]
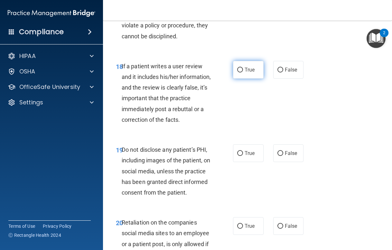
click at [244, 70] on label "True" at bounding box center [248, 70] width 31 height 18
click at [243, 70] on input "True" at bounding box center [240, 70] width 6 height 5
radio input "true"
click at [243, 162] on label "True" at bounding box center [248, 153] width 31 height 18
click at [243, 156] on input "True" at bounding box center [240, 153] width 6 height 5
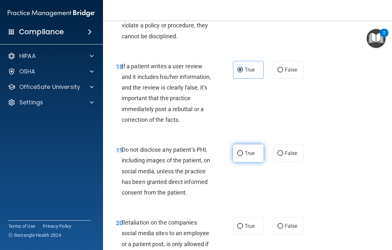
radio input "true"
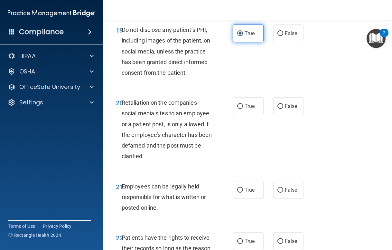
scroll to position [1491, 0]
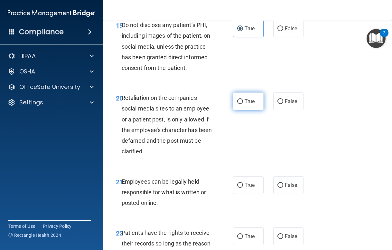
click at [244, 110] on label "True" at bounding box center [248, 101] width 31 height 18
click at [243, 104] on input "True" at bounding box center [240, 101] width 6 height 5
radio input "true"
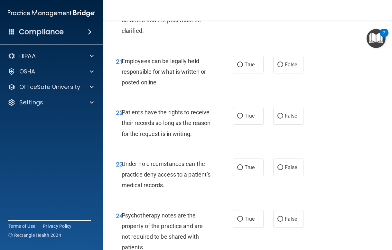
scroll to position [1611, 0]
click at [240, 68] on input "True" at bounding box center [240, 65] width 6 height 5
radio input "true"
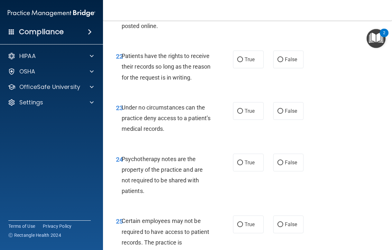
scroll to position [1671, 0]
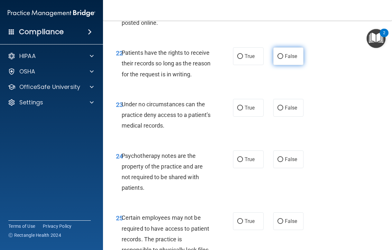
click at [278, 59] on input "False" at bounding box center [280, 56] width 6 height 5
radio input "true"
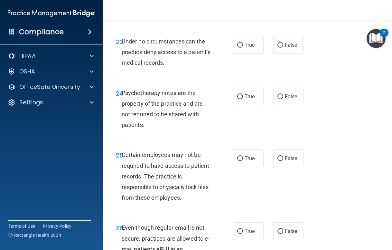
scroll to position [1734, 0]
click at [240, 47] on input "True" at bounding box center [240, 44] width 6 height 5
radio input "true"
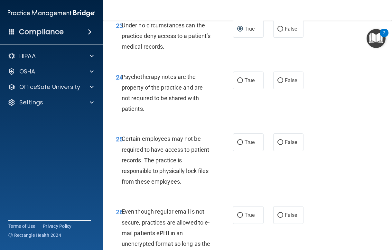
scroll to position [1755, 0]
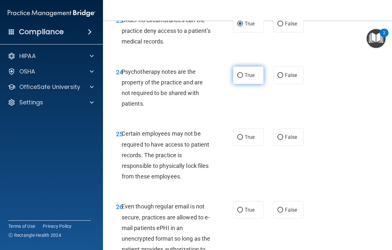
click at [245, 78] on span "True" at bounding box center [250, 75] width 10 height 6
click at [243, 78] on input "True" at bounding box center [240, 75] width 6 height 5
radio input "true"
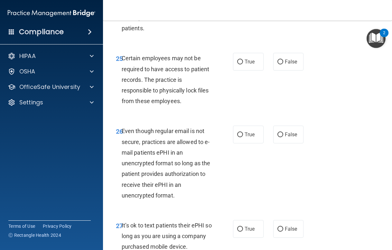
scroll to position [1831, 0]
click at [247, 68] on label "True" at bounding box center [248, 61] width 31 height 18
click at [243, 64] on input "True" at bounding box center [240, 61] width 6 height 5
radio input "true"
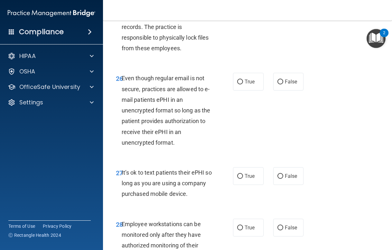
scroll to position [1885, 0]
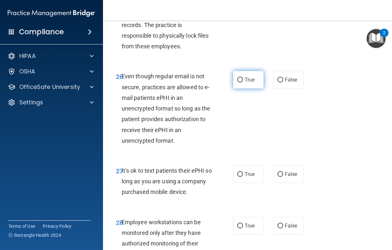
click at [238, 82] on input "True" at bounding box center [240, 80] width 6 height 5
radio input "true"
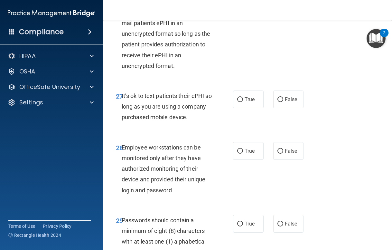
scroll to position [1960, 0]
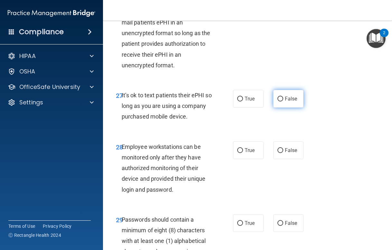
click at [278, 106] on label "False" at bounding box center [288, 99] width 31 height 18
click at [278, 101] on input "False" at bounding box center [280, 99] width 6 height 5
radio input "true"
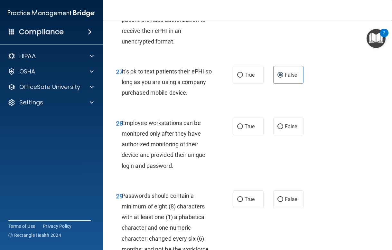
scroll to position [1986, 0]
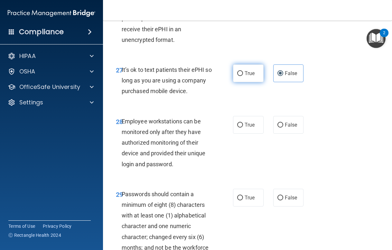
click at [241, 76] on input "True" at bounding box center [240, 73] width 6 height 5
radio input "true"
radio input "false"
click at [282, 127] on input "False" at bounding box center [280, 125] width 6 height 5
radio input "true"
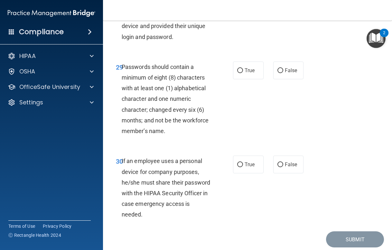
scroll to position [2113, 0]
click at [246, 73] on span "True" at bounding box center [250, 70] width 10 height 6
click at [243, 73] on input "True" at bounding box center [240, 70] width 6 height 5
radio input "true"
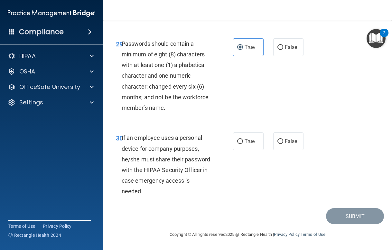
scroll to position [2158, 0]
click at [249, 143] on span "True" at bounding box center [250, 141] width 10 height 6
click at [243, 143] on input "True" at bounding box center [240, 141] width 6 height 5
radio input "true"
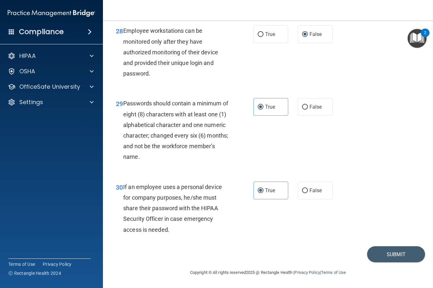
scroll to position [1884, 0]
click at [391, 249] on button "Submit" at bounding box center [396, 255] width 58 height 16
click at [388, 249] on button "Submit" at bounding box center [396, 255] width 58 height 16
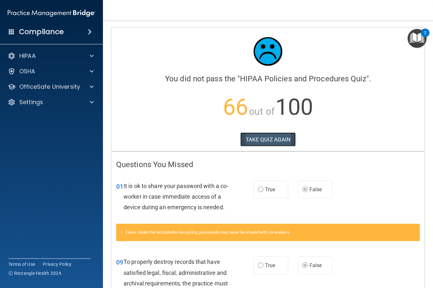
click at [272, 141] on button "TAKE QUIZ AGAIN" at bounding box center [268, 140] width 56 height 14
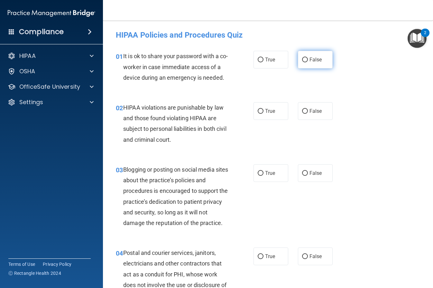
click at [303, 62] on input "False" at bounding box center [305, 60] width 6 height 5
radio input "true"
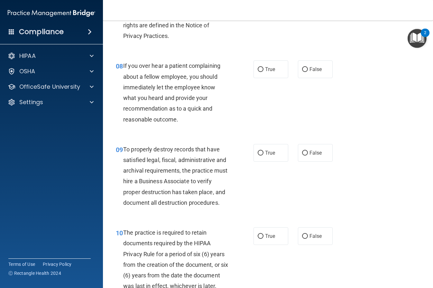
scroll to position [522, 0]
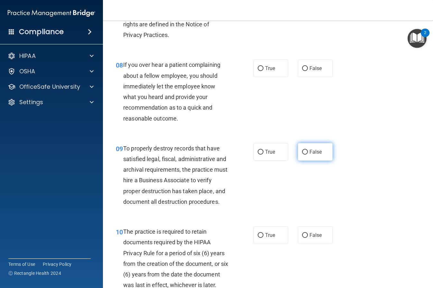
click at [304, 155] on input "False" at bounding box center [305, 152] width 6 height 5
radio input "true"
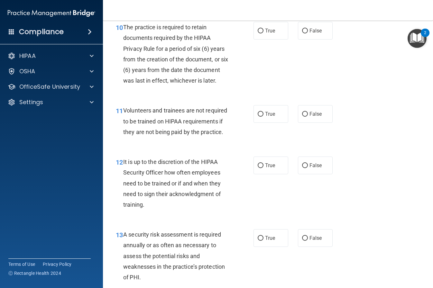
scroll to position [730, 0]
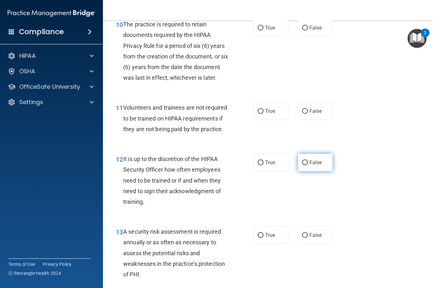
click at [306, 165] on input "False" at bounding box center [305, 163] width 6 height 5
radio input "true"
click at [306, 165] on input "False" at bounding box center [305, 163] width 6 height 5
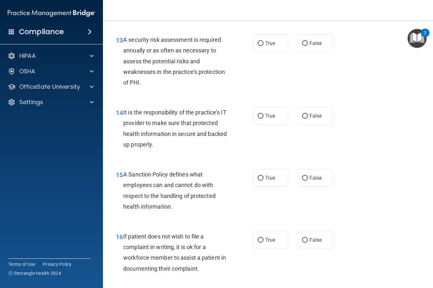
scroll to position [927, 0]
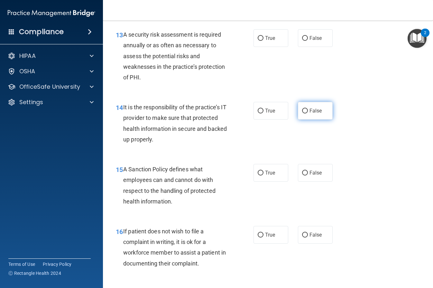
click at [305, 114] on input "False" at bounding box center [305, 111] width 6 height 5
radio input "true"
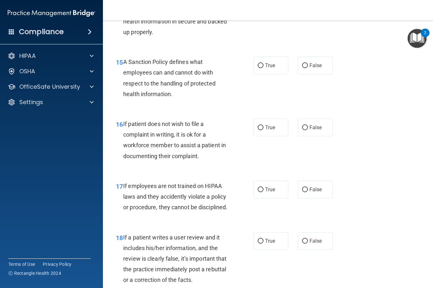
scroll to position [1067, 0]
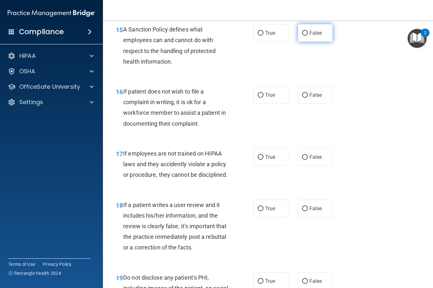
click at [305, 36] on input "False" at bounding box center [305, 33] width 6 height 5
radio input "true"
click at [304, 98] on input "False" at bounding box center [305, 95] width 6 height 5
radio input "true"
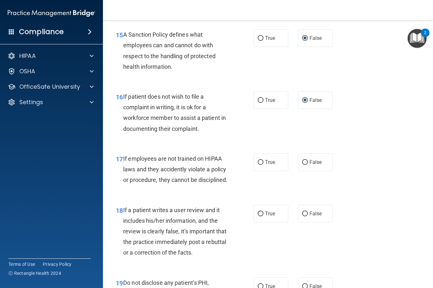
scroll to position [1064, 0]
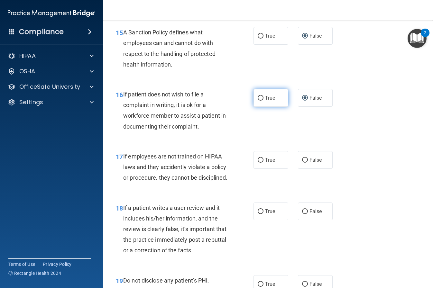
click at [261, 101] on input "True" at bounding box center [261, 98] width 6 height 5
radio input "true"
radio input "false"
click at [304, 214] on input "False" at bounding box center [305, 212] width 6 height 5
radio input "true"
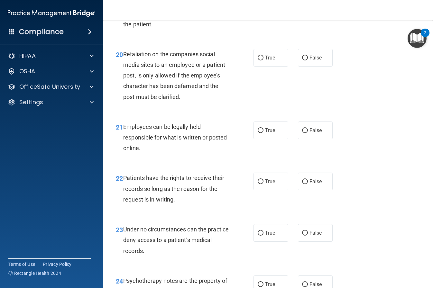
scroll to position [1373, 0]
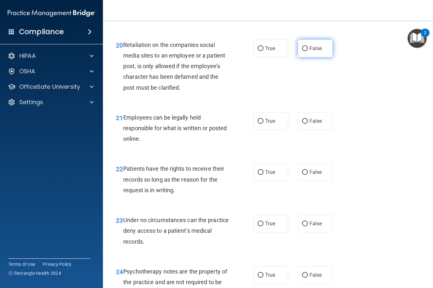
click at [307, 51] on input "False" at bounding box center [305, 48] width 6 height 5
radio input "true"
click at [305, 227] on input "False" at bounding box center [305, 224] width 6 height 5
radio input "true"
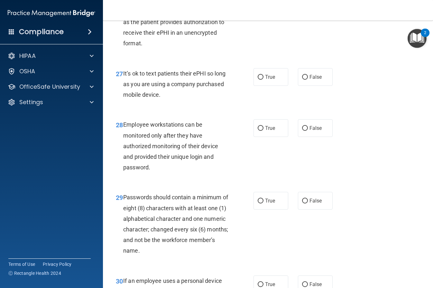
scroll to position [1776, 0]
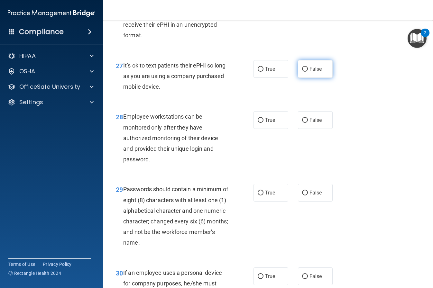
click at [306, 72] on input "False" at bounding box center [305, 69] width 6 height 5
radio input "true"
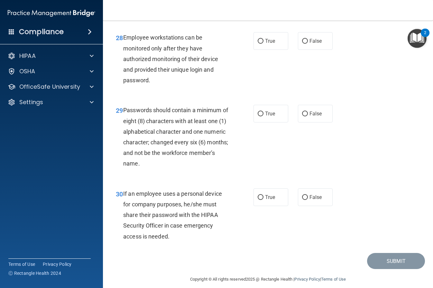
scroll to position [1884, 0]
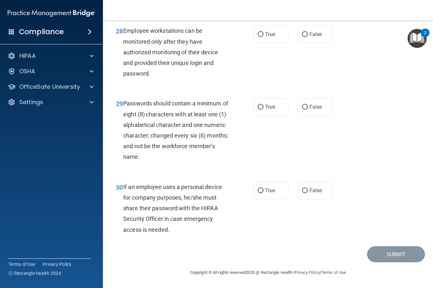
click at [324, 192] on label "False" at bounding box center [315, 191] width 35 height 18
click at [308, 192] on input "False" at bounding box center [305, 191] width 6 height 5
radio input "true"
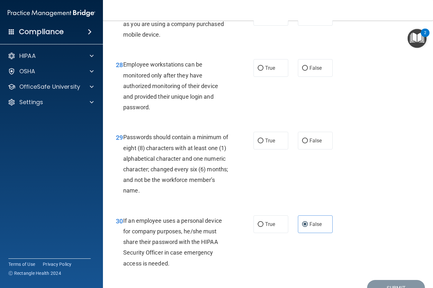
scroll to position [1826, 0]
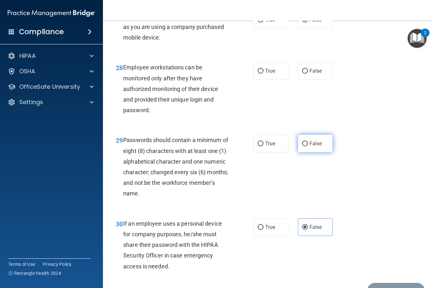
click at [306, 146] on input "False" at bounding box center [305, 144] width 6 height 5
radio input "true"
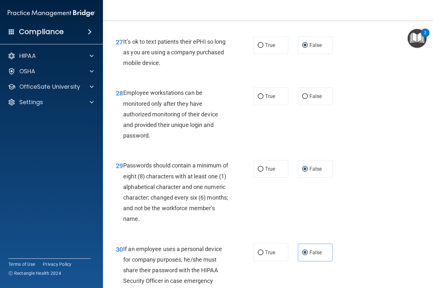
scroll to position [1798, 0]
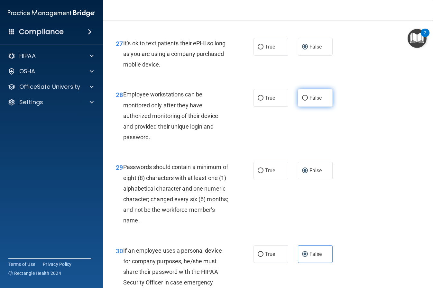
click at [303, 101] on input "False" at bounding box center [305, 98] width 6 height 5
radio input "true"
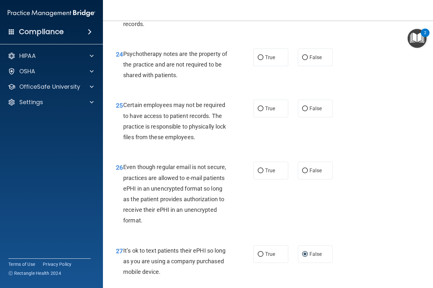
scroll to position [1591, 0]
click at [263, 61] on input "True" at bounding box center [261, 58] width 6 height 5
radio input "true"
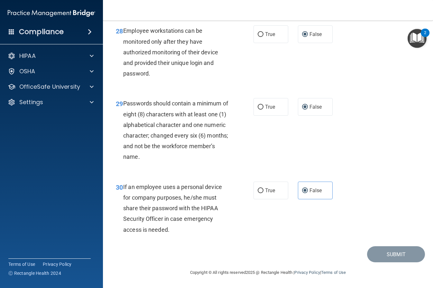
scroll to position [1884, 0]
click at [259, 106] on input "True" at bounding box center [261, 107] width 6 height 5
radio input "true"
radio input "false"
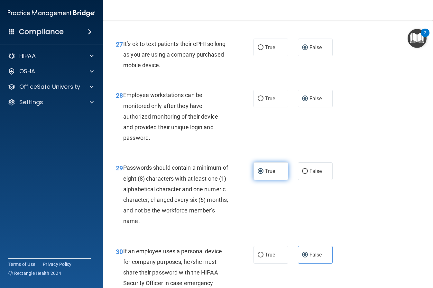
scroll to position [1796, 0]
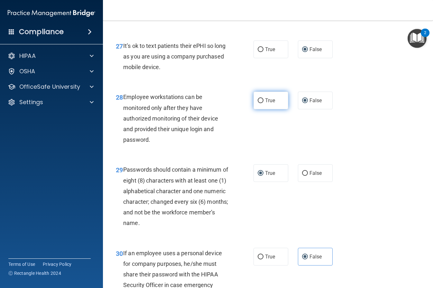
click at [261, 103] on input "True" at bounding box center [261, 101] width 6 height 5
radio input "true"
radio input "false"
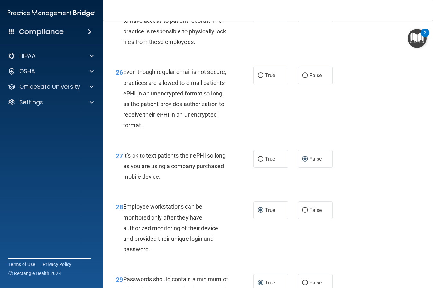
scroll to position [1685, 0]
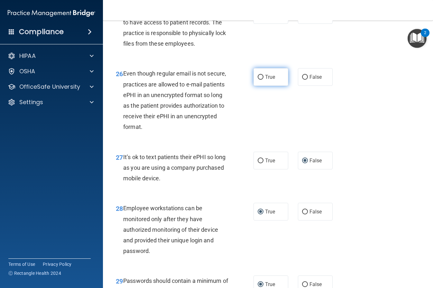
click at [261, 80] on input "True" at bounding box center [261, 77] width 6 height 5
radio input "true"
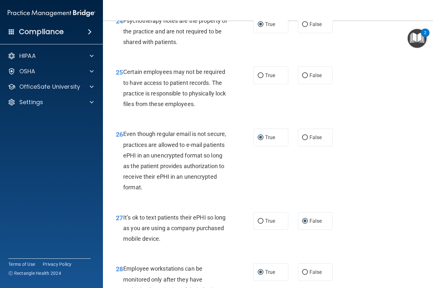
scroll to position [1623, 0]
click at [261, 79] on input "True" at bounding box center [261, 76] width 6 height 5
radio input "true"
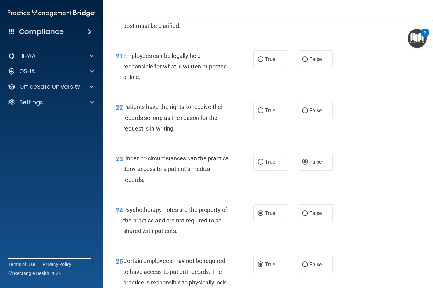
scroll to position [1433, 0]
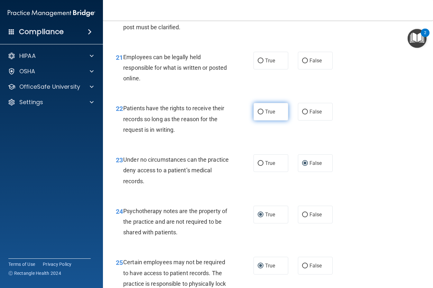
click at [260, 115] on input "True" at bounding box center [261, 112] width 6 height 5
radio input "true"
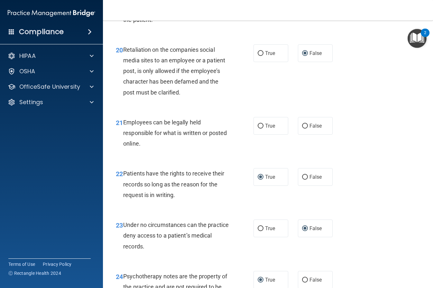
scroll to position [1365, 0]
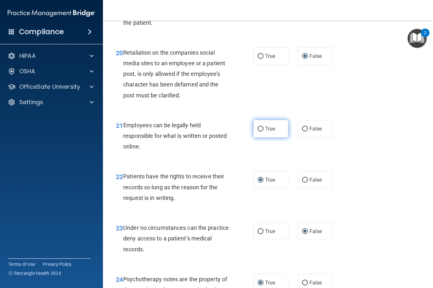
click at [260, 138] on label "True" at bounding box center [271, 129] width 35 height 18
click at [260, 132] on input "True" at bounding box center [261, 129] width 6 height 5
radio input "true"
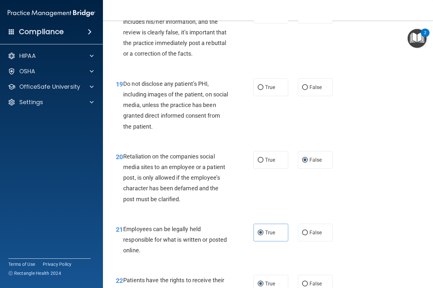
scroll to position [1258, 0]
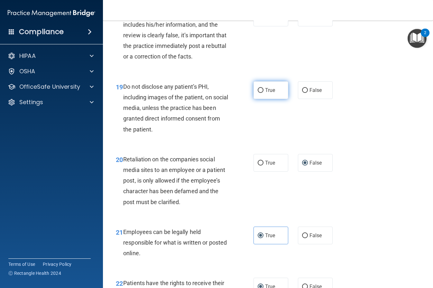
click at [259, 93] on input "True" at bounding box center [261, 90] width 6 height 5
radio input "true"
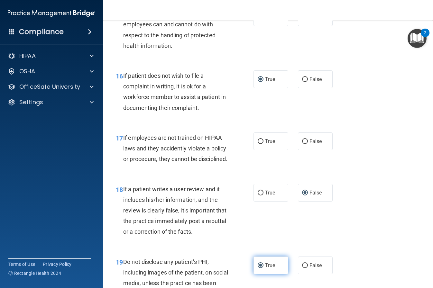
scroll to position [1081, 0]
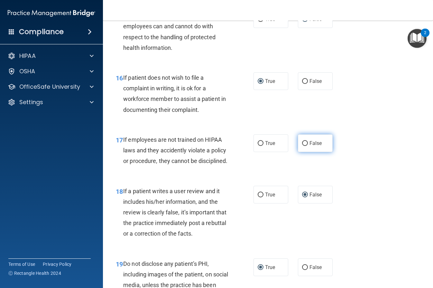
click at [305, 146] on input "False" at bounding box center [305, 143] width 6 height 5
radio input "true"
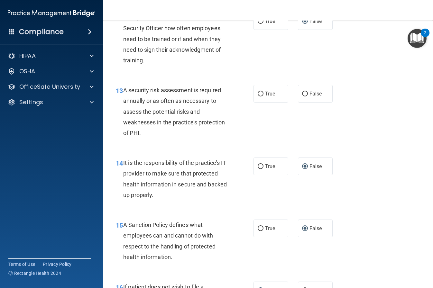
scroll to position [871, 0]
click at [300, 146] on div "13 A security risk assessment is required annually or as often as necessary to …" at bounding box center [268, 114] width 314 height 73
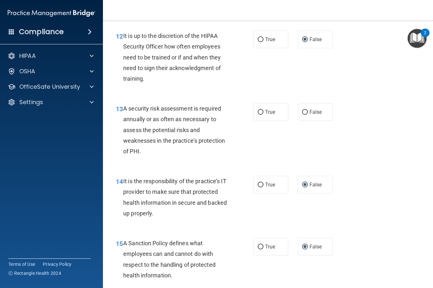
scroll to position [844, 0]
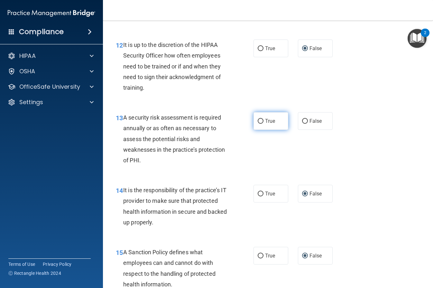
click at [261, 124] on input "True" at bounding box center [261, 121] width 6 height 5
radio input "true"
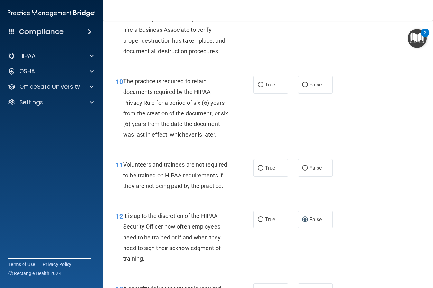
scroll to position [672, 0]
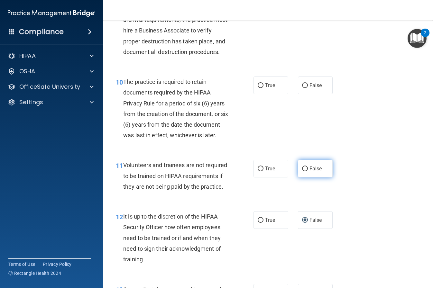
click at [307, 172] on input "False" at bounding box center [305, 169] width 6 height 5
radio input "true"
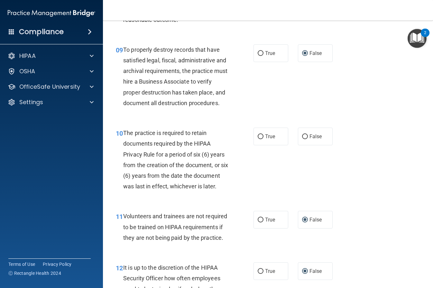
scroll to position [619, 0]
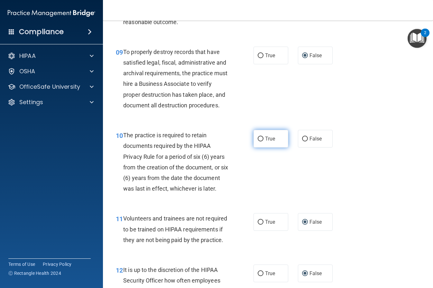
click at [259, 142] on input "True" at bounding box center [261, 139] width 6 height 5
radio input "true"
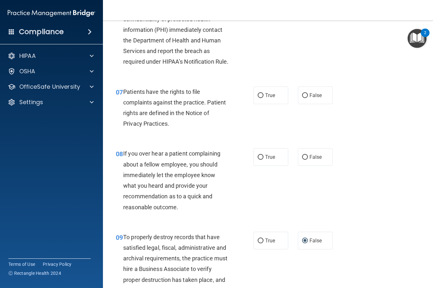
scroll to position [433, 0]
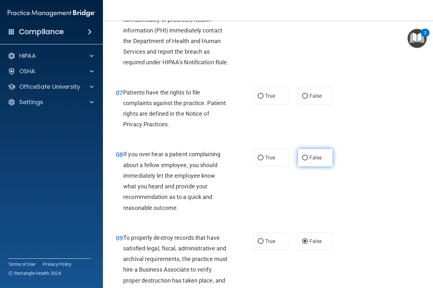
click at [303, 161] on input "False" at bounding box center [305, 158] width 6 height 5
radio input "true"
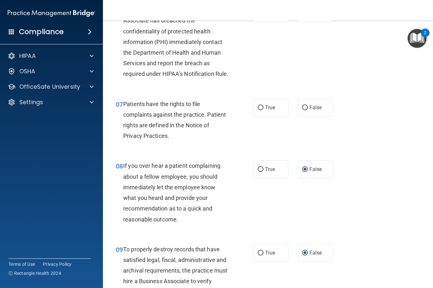
scroll to position [423, 0]
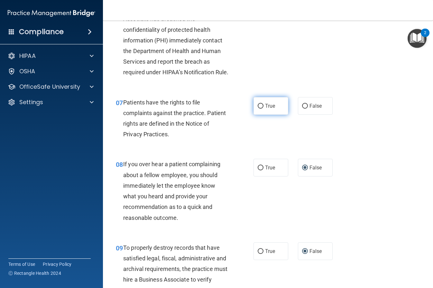
click at [261, 109] on input "True" at bounding box center [261, 106] width 6 height 5
radio input "true"
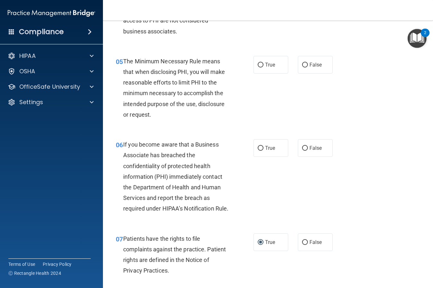
scroll to position [286, 0]
click at [260, 148] on input "True" at bounding box center [261, 148] width 6 height 5
radio input "true"
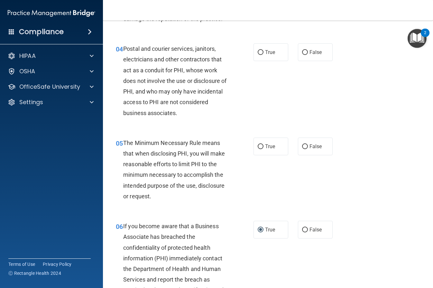
scroll to position [203, 0]
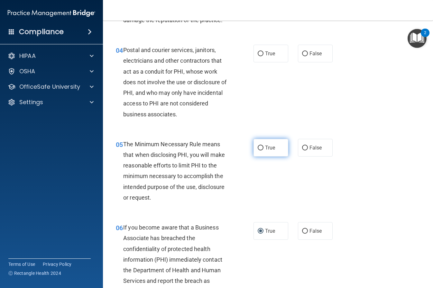
click at [263, 150] on input "True" at bounding box center [261, 148] width 6 height 5
radio input "true"
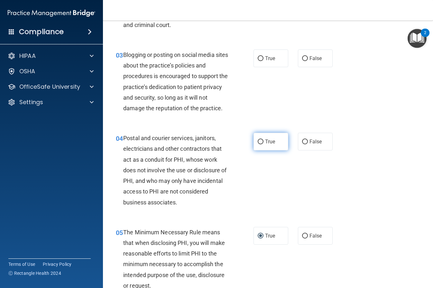
scroll to position [114, 0]
click at [260, 146] on label "True" at bounding box center [271, 143] width 35 height 18
click at [260, 145] on input "True" at bounding box center [261, 142] width 6 height 5
radio input "true"
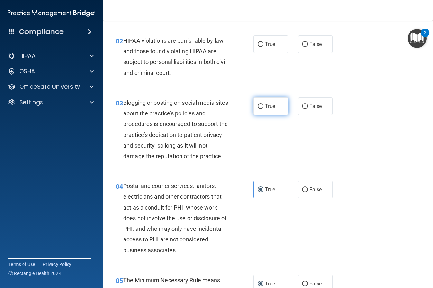
scroll to position [66, 0]
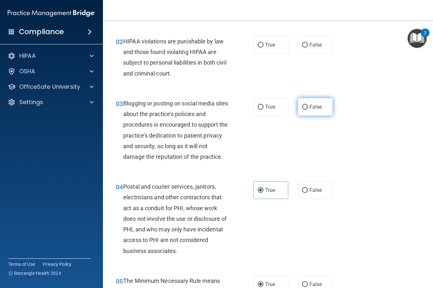
click at [305, 108] on input "False" at bounding box center [305, 107] width 6 height 5
radio input "true"
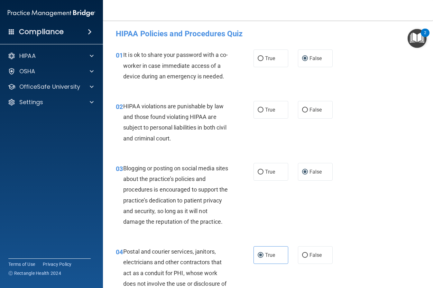
scroll to position [0, 0]
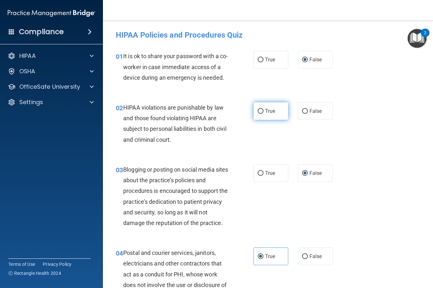
click at [260, 115] on label "True" at bounding box center [271, 111] width 35 height 18
click at [260, 114] on input "True" at bounding box center [261, 111] width 6 height 5
radio input "true"
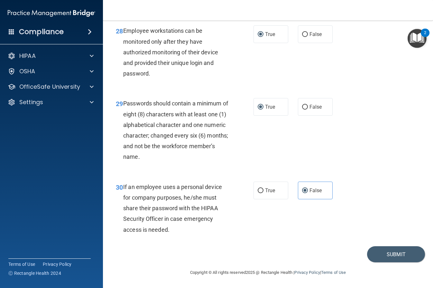
scroll to position [1884, 0]
click at [387, 249] on button "Submit" at bounding box center [396, 255] width 58 height 16
click at [390, 249] on button "Submit" at bounding box center [396, 255] width 58 height 16
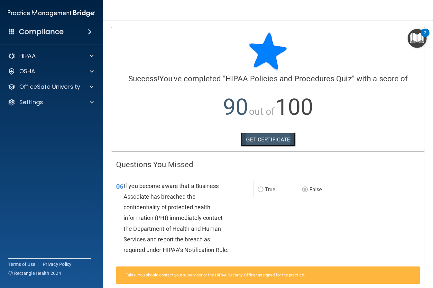
click at [271, 142] on link "GET CERTIFICATE" at bounding box center [268, 140] width 55 height 14
click at [59, 54] on div "HIPAA" at bounding box center [43, 56] width 80 height 8
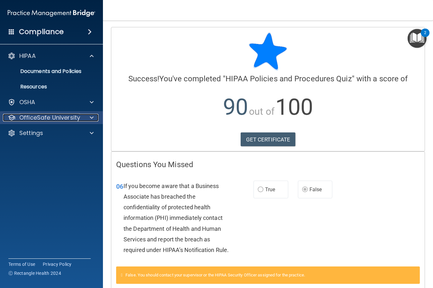
click at [52, 117] on p "OfficeSafe University" at bounding box center [49, 118] width 61 height 8
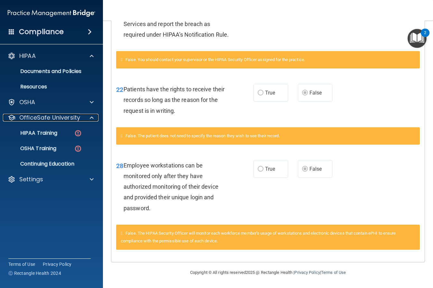
scroll to position [226, 0]
click at [43, 137] on link "HIPAA Training" at bounding box center [44, 133] width 101 height 13
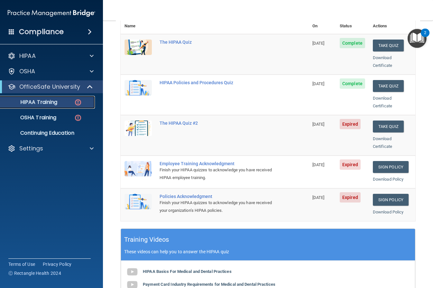
scroll to position [88, 0]
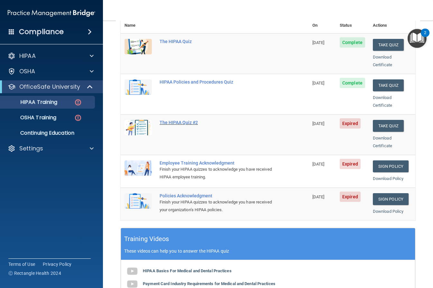
click at [169, 120] on div "The HIPAA Quiz #2" at bounding box center [218, 122] width 117 height 5
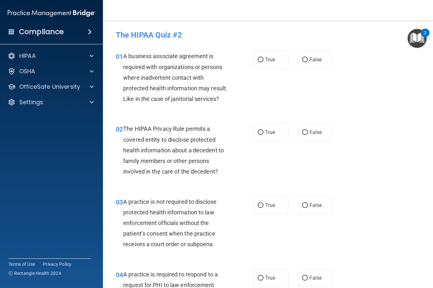
click at [252, 27] on div "The HIPAA Quiz #2" at bounding box center [268, 35] width 314 height 16
click at [40, 56] on div "HIPAA" at bounding box center [43, 56] width 80 height 8
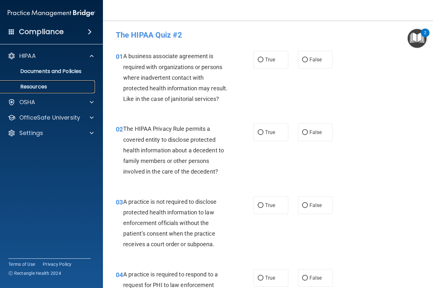
click at [38, 86] on p "Resources" at bounding box center [48, 87] width 88 height 6
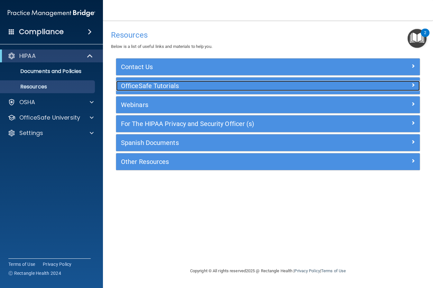
click at [150, 85] on h5 "OfficeSafe Tutorials" at bounding box center [230, 85] width 218 height 7
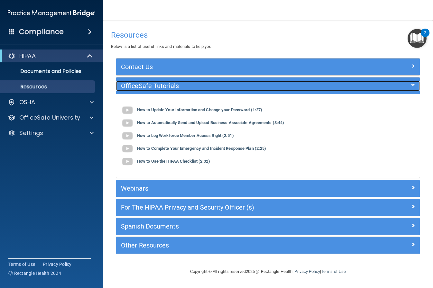
click at [150, 85] on h5 "OfficeSafe Tutorials" at bounding box center [230, 85] width 218 height 7
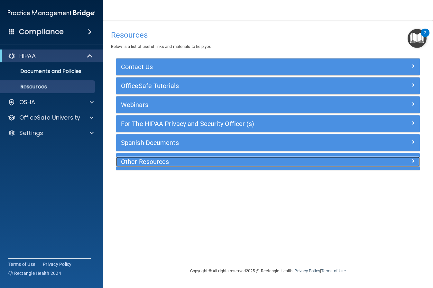
click at [155, 164] on h5 "Other Resources" at bounding box center [230, 161] width 218 height 7
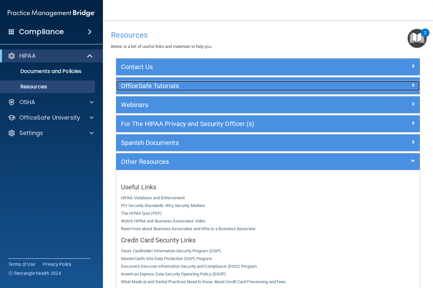
click at [162, 89] on h5 "OfficeSafe Tutorials" at bounding box center [230, 85] width 218 height 7
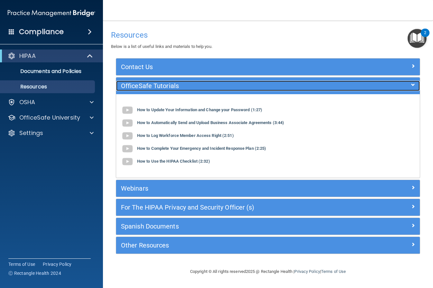
click at [162, 89] on h5 "OfficeSafe Tutorials" at bounding box center [230, 85] width 218 height 7
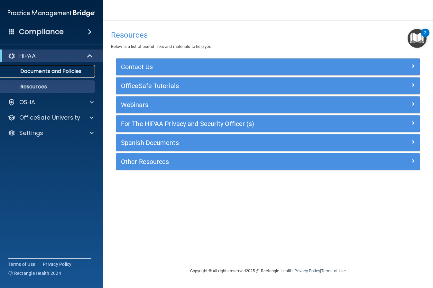
click at [68, 71] on p "Documents and Policies" at bounding box center [48, 71] width 88 height 6
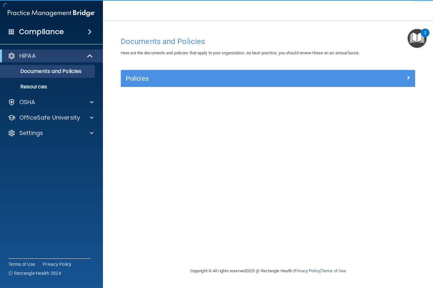
click at [138, 84] on div "Policies" at bounding box center [268, 78] width 294 height 17
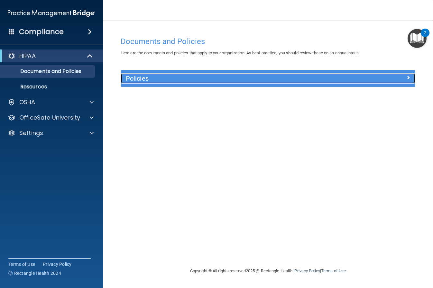
click at [135, 80] on h5 "Policies" at bounding box center [231, 78] width 211 height 7
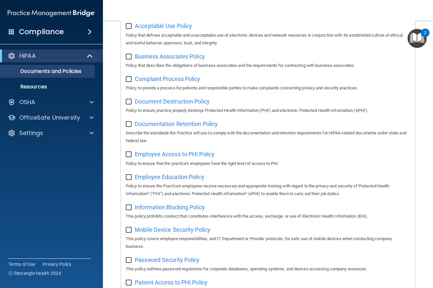
scroll to position [91, 0]
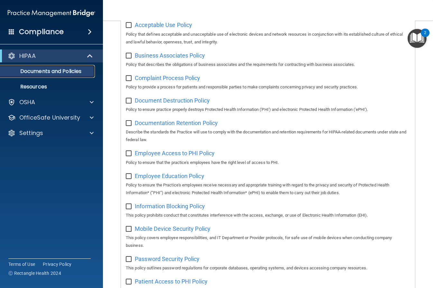
click at [42, 70] on p "Documents and Policies" at bounding box center [48, 71] width 88 height 6
click at [35, 56] on p "HIPAA" at bounding box center [27, 56] width 16 height 8
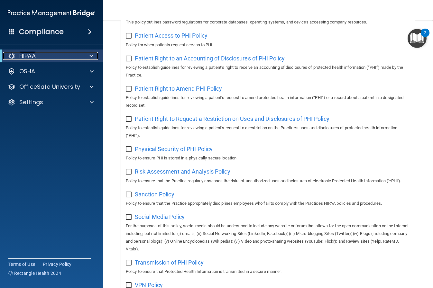
scroll to position [316, 0]
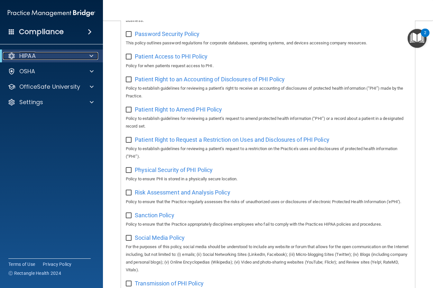
click at [94, 56] on div at bounding box center [90, 56] width 16 height 8
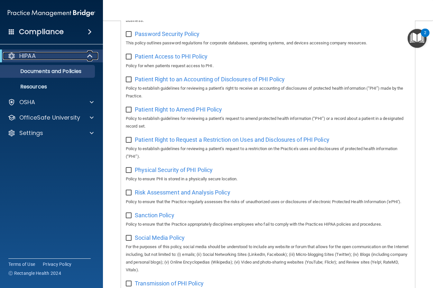
click at [57, 53] on div "HIPAA" at bounding box center [43, 56] width 80 height 8
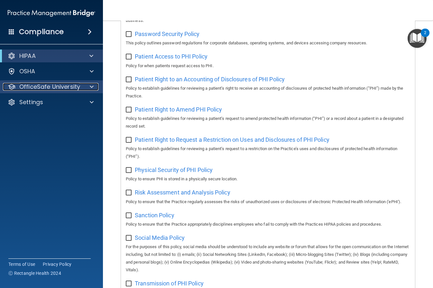
click at [61, 87] on p "OfficeSafe University" at bounding box center [49, 87] width 61 height 8
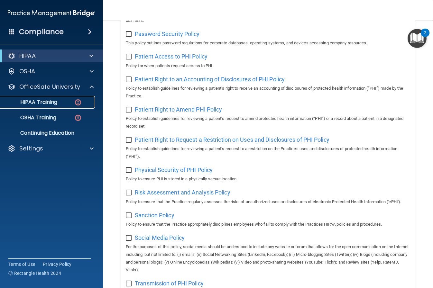
click at [59, 100] on div "HIPAA Training" at bounding box center [48, 102] width 88 height 6
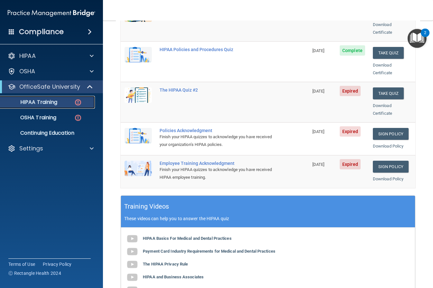
scroll to position [126, 0]
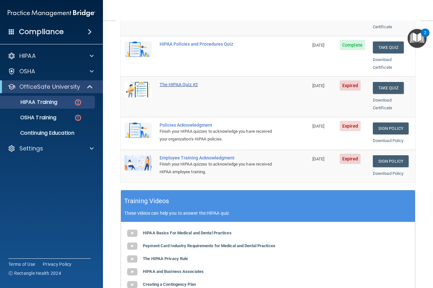
click at [189, 82] on div "The HIPAA Quiz #2" at bounding box center [218, 84] width 117 height 5
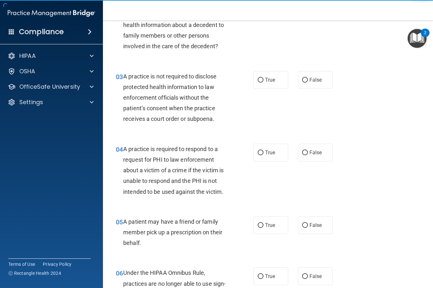
click at [236, 51] on div "02 The HIPAA Privacy Rule permits a covered entity to disclose protected health…" at bounding box center [184, 26] width 157 height 57
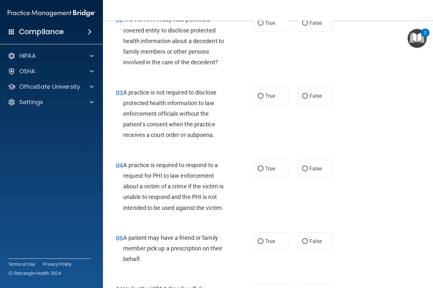
scroll to position [100, 0]
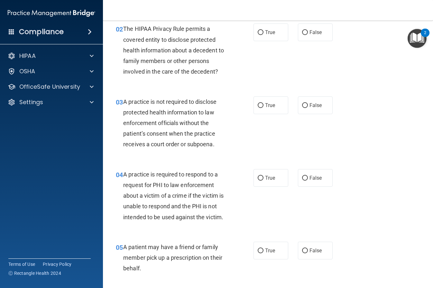
click at [88, 30] on span at bounding box center [90, 32] width 4 height 8
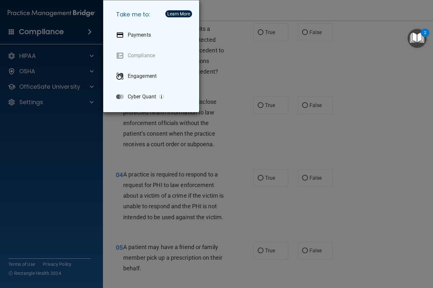
click at [88, 30] on div "Take me to: Payments Compliance Engagement Cyber Quant" at bounding box center [216, 144] width 433 height 288
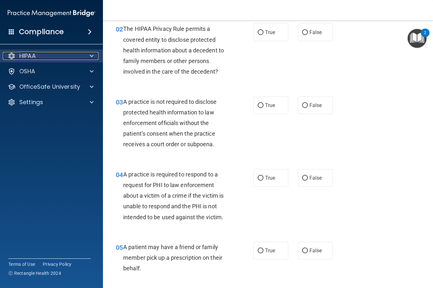
click at [44, 55] on div "HIPAA" at bounding box center [43, 56] width 80 height 8
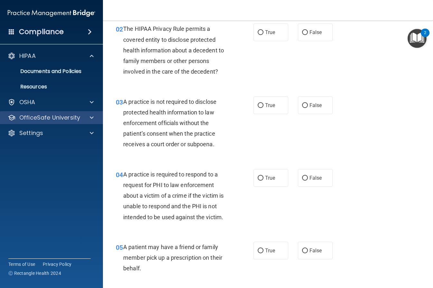
click at [48, 112] on div "OfficeSafe University" at bounding box center [51, 117] width 103 height 13
click at [4, 120] on div "OfficeSafe University" at bounding box center [43, 118] width 80 height 8
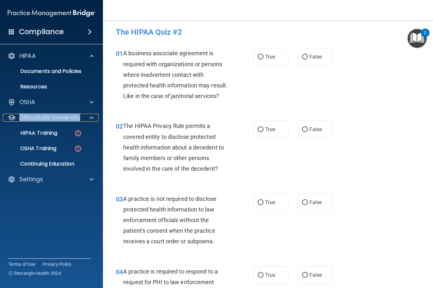
scroll to position [0, 0]
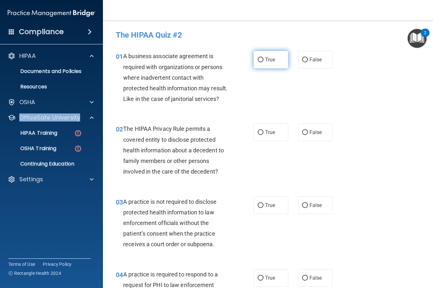
click at [262, 60] on input "True" at bounding box center [261, 60] width 6 height 5
radio input "true"
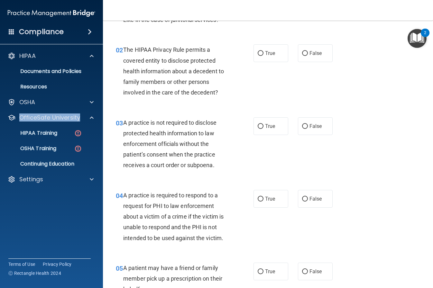
scroll to position [81, 0]
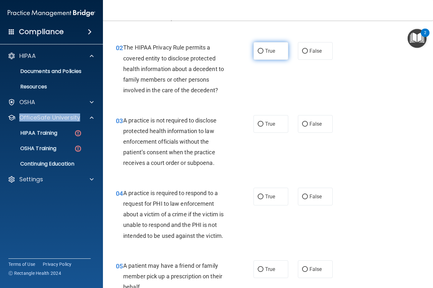
click at [269, 48] on span "True" at bounding box center [270, 51] width 10 height 6
click at [264, 49] on input "True" at bounding box center [261, 51] width 6 height 5
radio input "true"
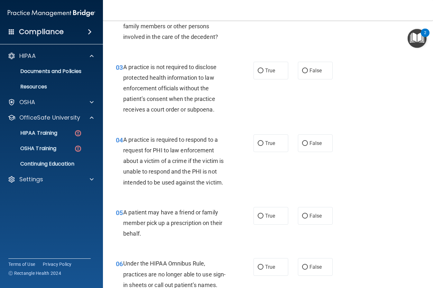
scroll to position [141, 0]
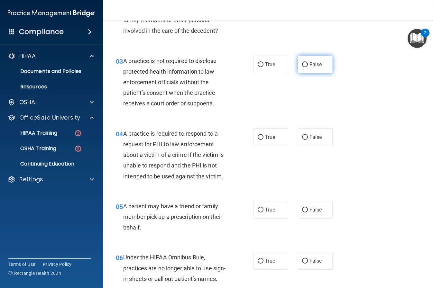
click at [305, 65] on input "False" at bounding box center [305, 64] width 6 height 5
radio input "true"
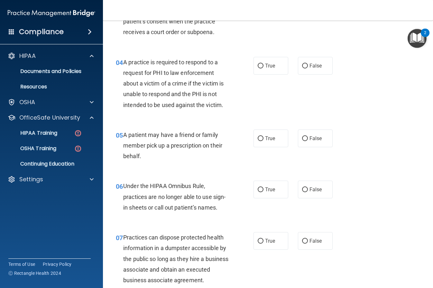
scroll to position [211, 0]
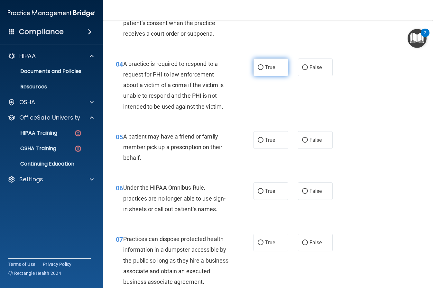
click at [261, 67] on input "True" at bounding box center [261, 67] width 6 height 5
radio input "true"
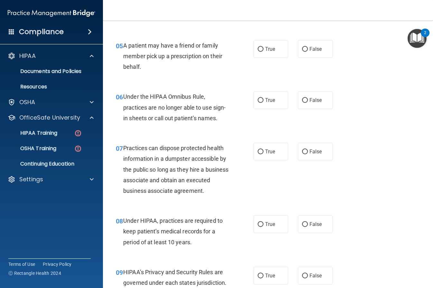
scroll to position [309, 0]
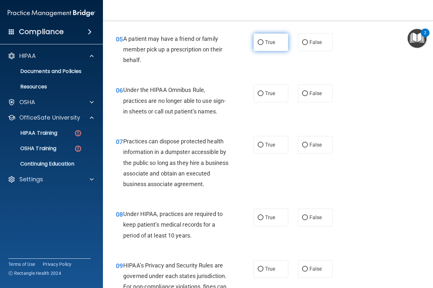
click at [258, 43] on input "True" at bounding box center [261, 42] width 6 height 5
radio input "true"
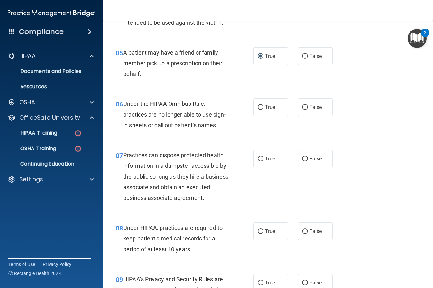
scroll to position [293, 0]
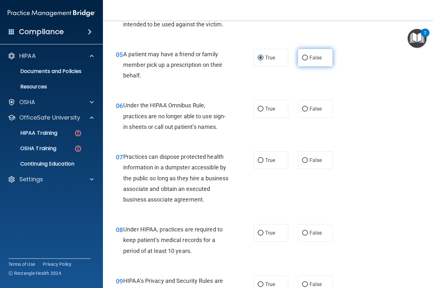
click at [306, 59] on input "False" at bounding box center [305, 58] width 6 height 5
radio input "true"
radio input "false"
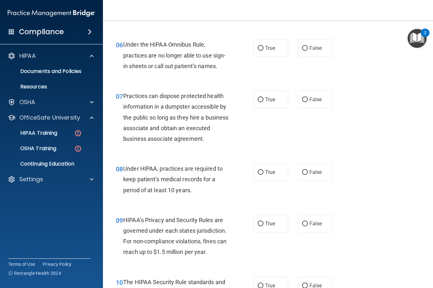
scroll to position [353, 0]
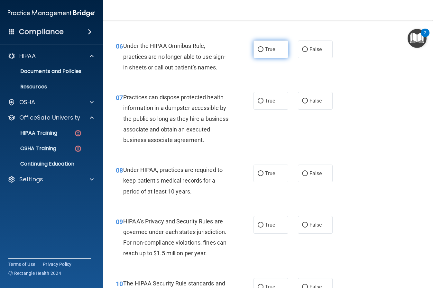
click at [259, 48] on input "True" at bounding box center [261, 49] width 6 height 5
radio input "true"
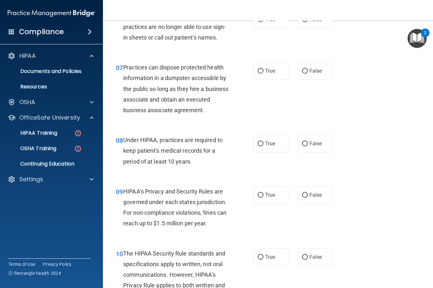
scroll to position [381, 0]
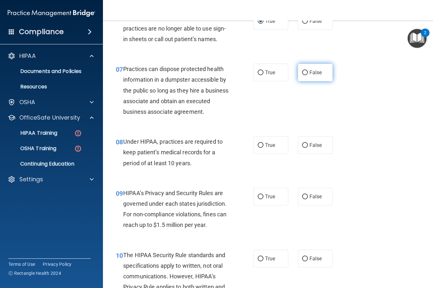
click at [308, 70] on label "False" at bounding box center [315, 73] width 35 height 18
click at [308, 70] on input "False" at bounding box center [305, 72] width 6 height 5
radio input "true"
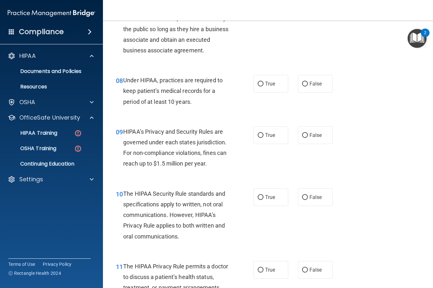
scroll to position [446, 0]
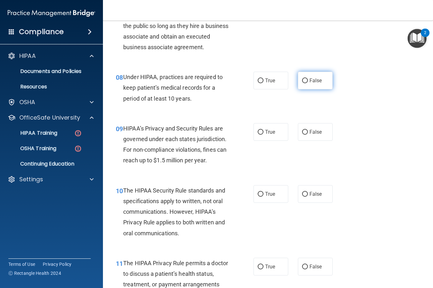
click at [306, 83] on input "False" at bounding box center [305, 81] width 6 height 5
radio input "true"
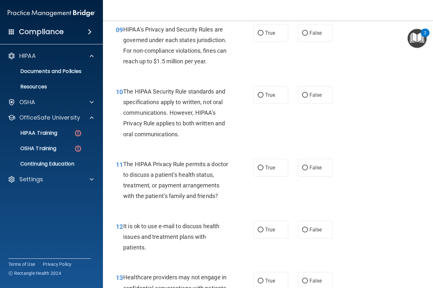
scroll to position [546, 0]
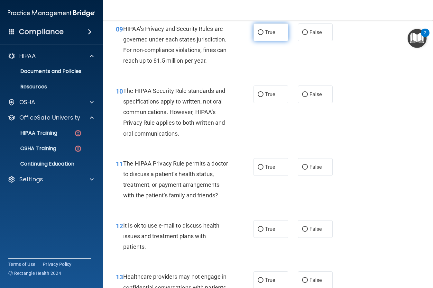
click at [262, 35] on input "True" at bounding box center [261, 32] width 6 height 5
radio input "true"
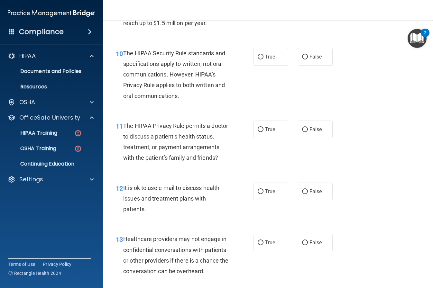
scroll to position [577, 0]
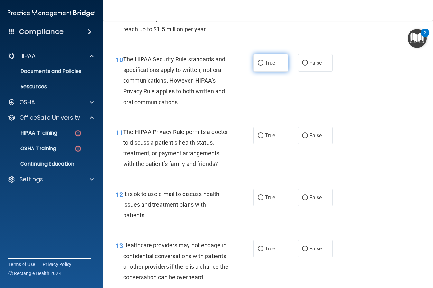
click at [259, 66] on input "True" at bounding box center [261, 63] width 6 height 5
radio input "true"
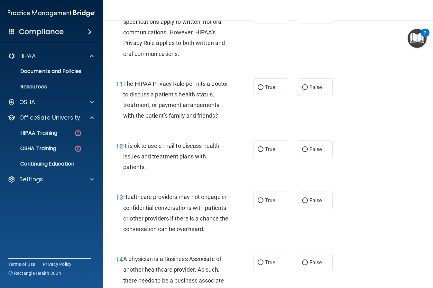
scroll to position [625, 0]
click at [304, 90] on input "False" at bounding box center [305, 88] width 6 height 5
radio input "true"
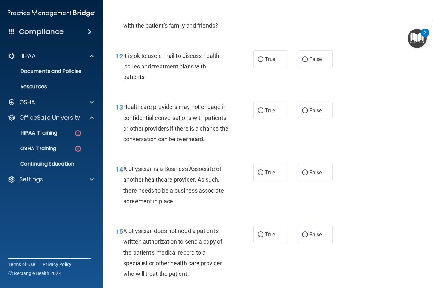
scroll to position [715, 0]
click at [258, 63] on input "True" at bounding box center [261, 60] width 6 height 5
radio input "true"
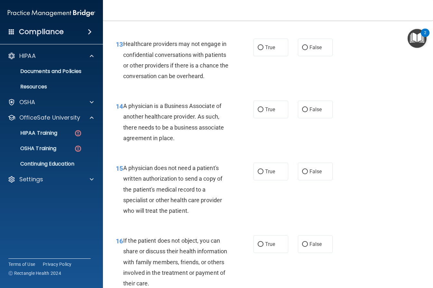
scroll to position [779, 0]
click at [303, 50] on input "False" at bounding box center [305, 47] width 6 height 5
radio input "true"
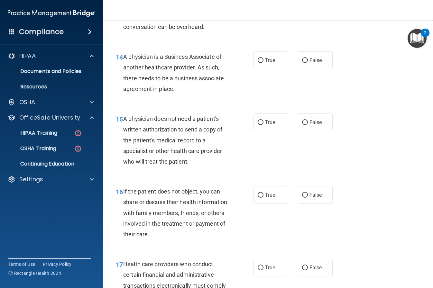
scroll to position [827, 0]
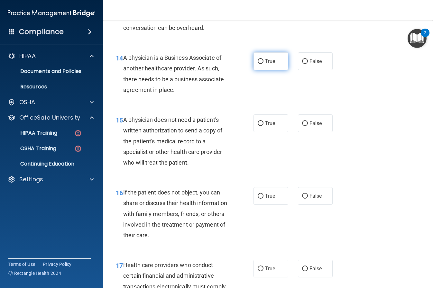
click at [260, 64] on input "True" at bounding box center [261, 61] width 6 height 5
radio input "true"
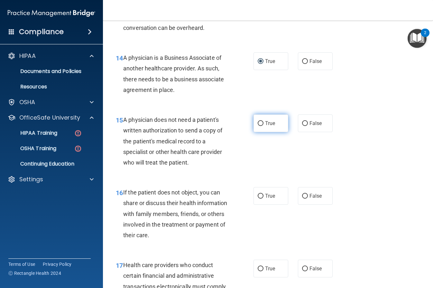
click at [259, 126] on input "True" at bounding box center [261, 123] width 6 height 5
radio input "true"
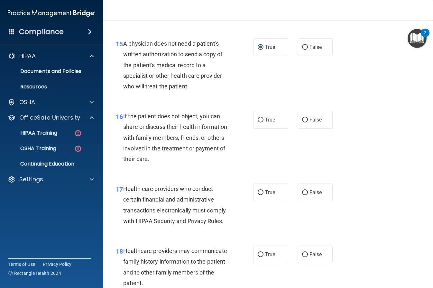
scroll to position [900, 0]
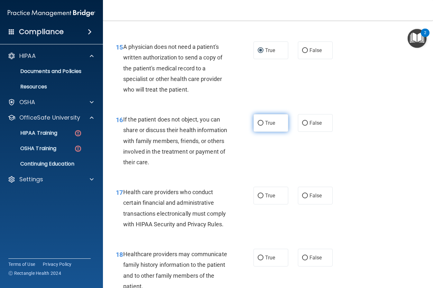
click at [259, 126] on input "True" at bounding box center [261, 123] width 6 height 5
radio input "true"
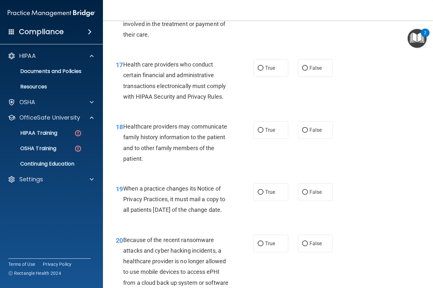
scroll to position [1029, 0]
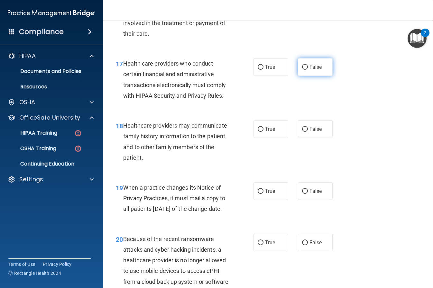
click at [306, 70] on input "False" at bounding box center [305, 67] width 6 height 5
radio input "true"
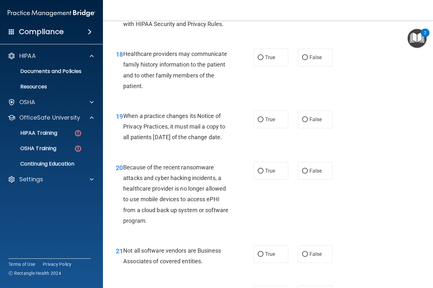
scroll to position [1105, 0]
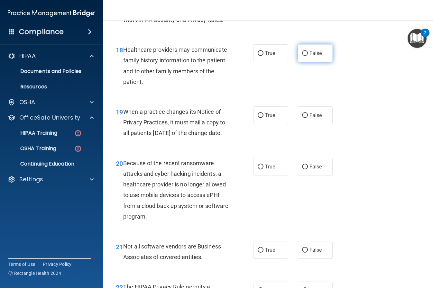
click at [302, 56] on input "False" at bounding box center [305, 53] width 6 height 5
radio input "true"
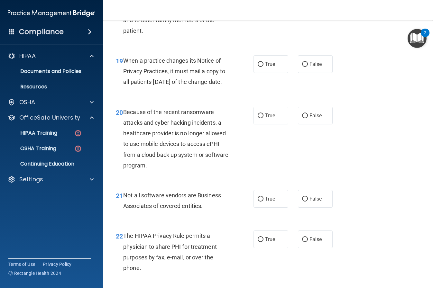
scroll to position [1155, 0]
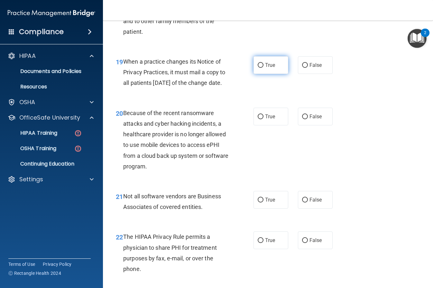
click at [256, 72] on label "True" at bounding box center [271, 65] width 35 height 18
click at [258, 68] on input "True" at bounding box center [261, 65] width 6 height 5
radio input "true"
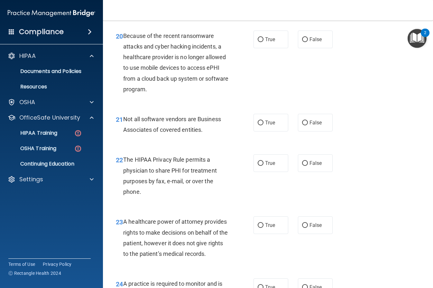
scroll to position [1232, 0]
click at [305, 43] on input "False" at bounding box center [305, 40] width 6 height 5
radio input "true"
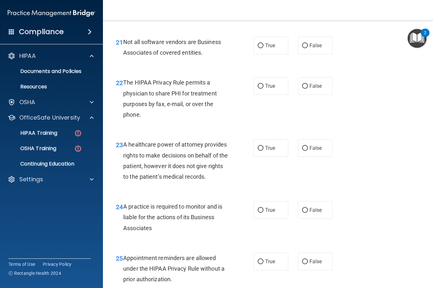
scroll to position [1310, 0]
click at [303, 48] on input "False" at bounding box center [305, 45] width 6 height 5
radio input "true"
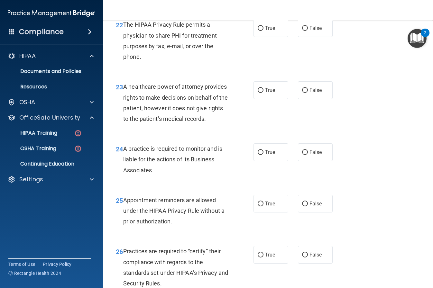
scroll to position [1369, 0]
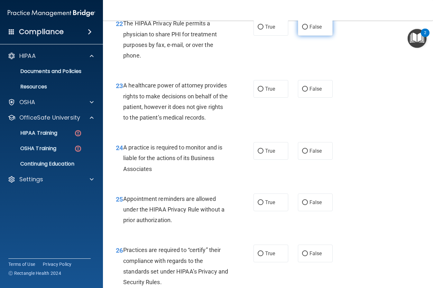
click at [306, 30] on input "False" at bounding box center [305, 27] width 6 height 5
radio input "true"
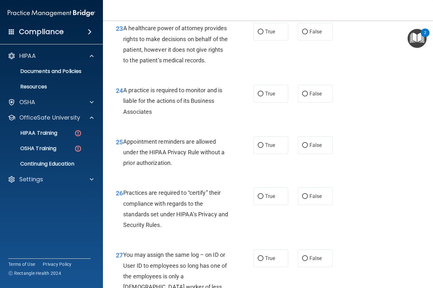
scroll to position [1423, 0]
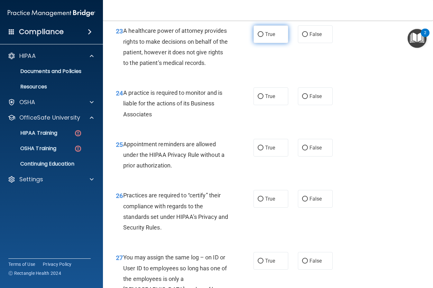
click at [257, 43] on label "True" at bounding box center [271, 34] width 35 height 18
click at [258, 37] on input "True" at bounding box center [261, 34] width 6 height 5
radio input "true"
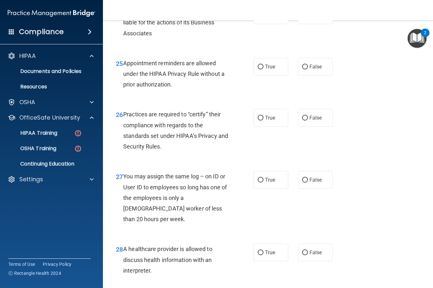
scroll to position [1506, 0]
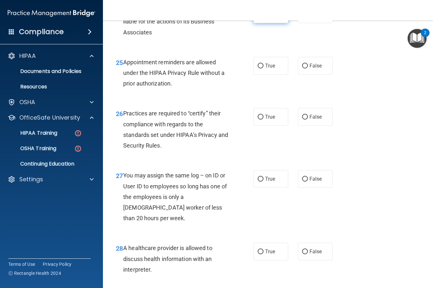
click at [259, 17] on input "True" at bounding box center [261, 14] width 6 height 5
radio input "true"
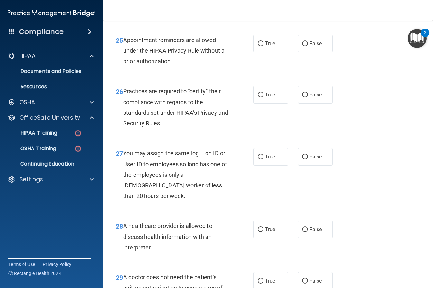
scroll to position [1530, 0]
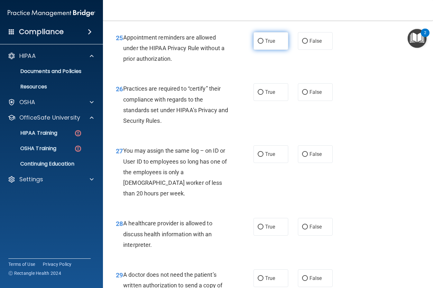
click at [261, 44] on input "True" at bounding box center [261, 41] width 6 height 5
radio input "true"
click at [261, 44] on input "True" at bounding box center [261, 41] width 6 height 5
click at [305, 44] on input "False" at bounding box center [305, 41] width 6 height 5
radio input "true"
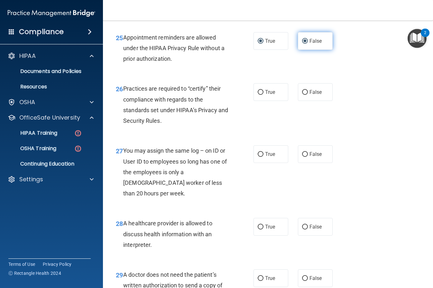
radio input "false"
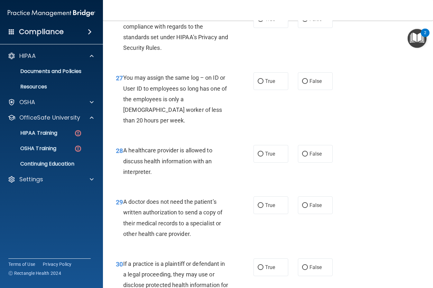
scroll to position [1605, 0]
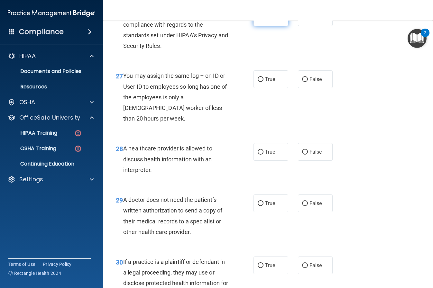
click at [259, 20] on input "True" at bounding box center [261, 17] width 6 height 5
radio input "true"
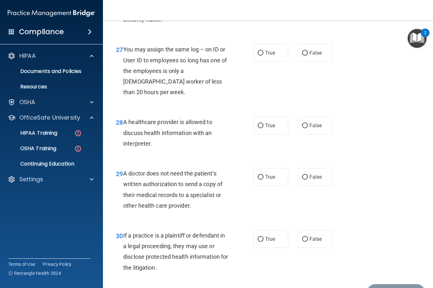
scroll to position [1639, 0]
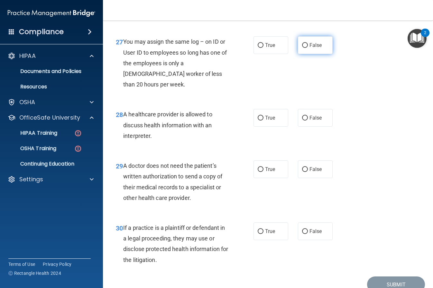
click at [304, 48] on input "False" at bounding box center [305, 45] width 6 height 5
radio input "true"
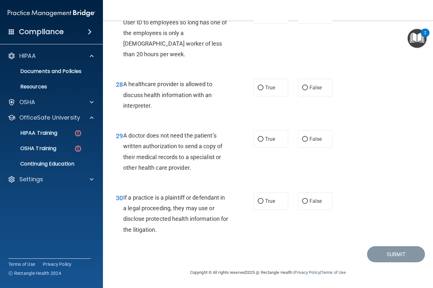
scroll to position [1681, 0]
click at [258, 89] on input "True" at bounding box center [261, 88] width 6 height 5
radio input "true"
click at [264, 140] on label "True" at bounding box center [271, 139] width 35 height 18
click at [264, 140] on input "True" at bounding box center [261, 139] width 6 height 5
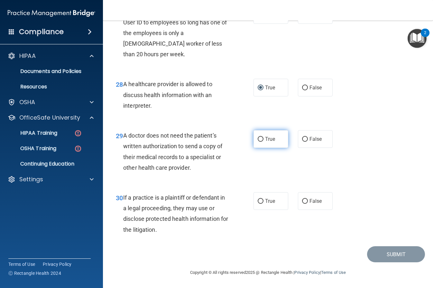
radio input "true"
click at [261, 203] on input "True" at bounding box center [261, 201] width 6 height 5
radio input "true"
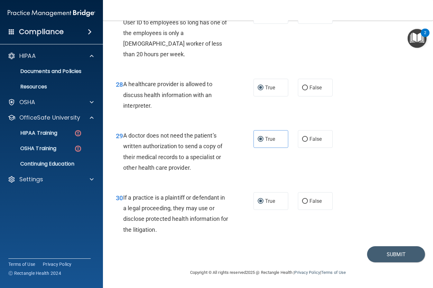
click at [296, 228] on div "30 If a practice is a plaintiff or defendant in a legal proceeding, they may us…" at bounding box center [268, 215] width 314 height 62
click at [382, 249] on button "Submit" at bounding box center [396, 255] width 58 height 16
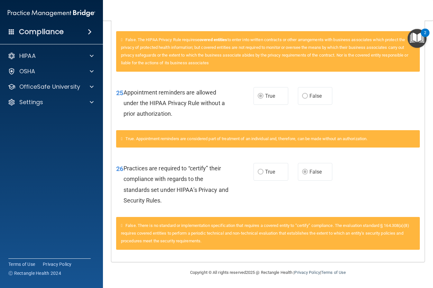
scroll to position [1235, 0]
click at [367, 142] on div "True. Appointment reminders are considered part of treatment of an individual a…" at bounding box center [268, 138] width 304 height 17
click at [357, 230] on div "False. There is no standard or implementation specification that requires a cov…" at bounding box center [268, 233] width 304 height 33
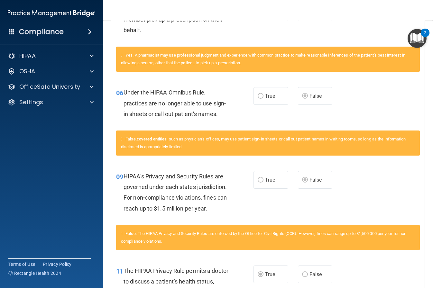
scroll to position [0, 0]
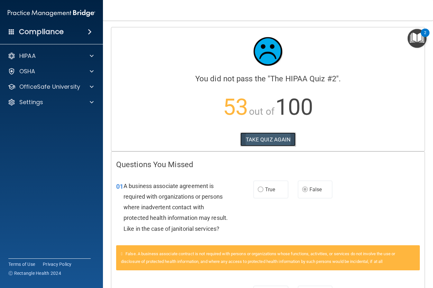
click at [273, 142] on button "TAKE QUIZ AGAIN" at bounding box center [268, 140] width 56 height 14
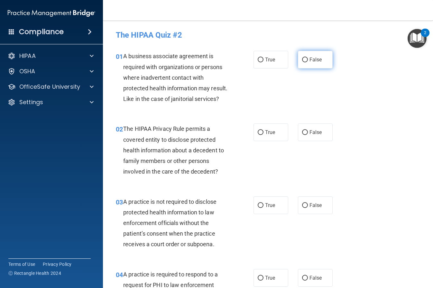
click at [305, 58] on input "False" at bounding box center [305, 60] width 6 height 5
radio input "true"
click at [305, 58] on input "False" at bounding box center [305, 60] width 6 height 5
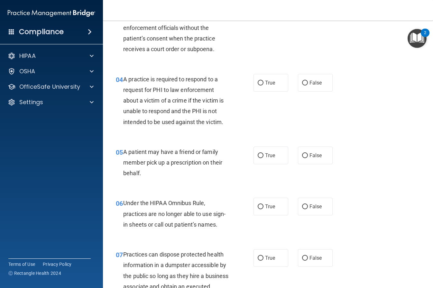
scroll to position [209, 0]
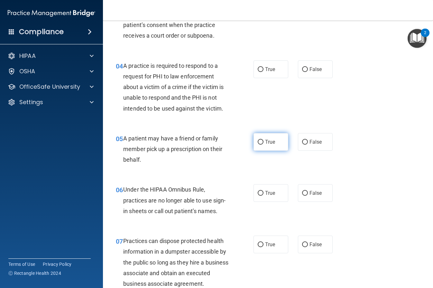
click at [260, 142] on input "True" at bounding box center [261, 142] width 6 height 5
radio input "true"
click at [312, 195] on span "False" at bounding box center [316, 193] width 13 height 6
click at [308, 195] on input "False" at bounding box center [305, 193] width 6 height 5
radio input "true"
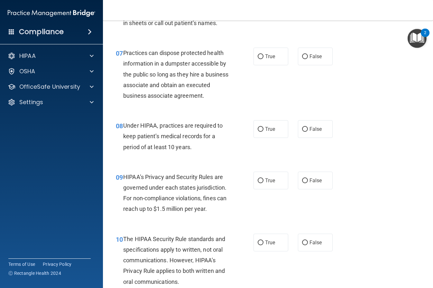
scroll to position [409, 0]
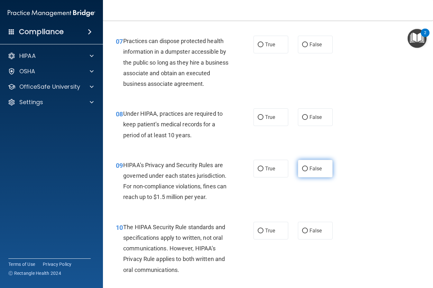
click at [305, 172] on input "False" at bounding box center [305, 169] width 6 height 5
radio input "true"
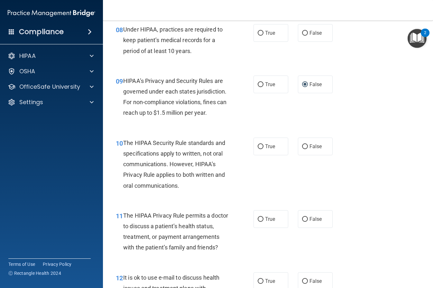
scroll to position [499, 0]
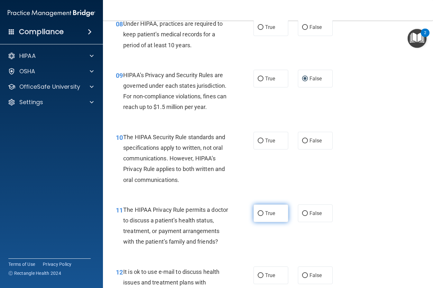
click at [259, 216] on input "True" at bounding box center [261, 213] width 6 height 5
radio input "true"
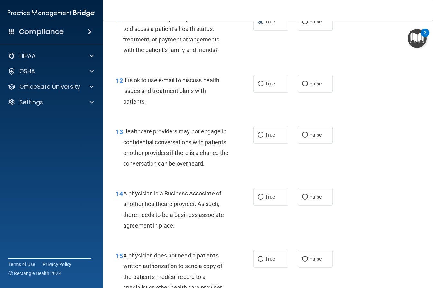
scroll to position [692, 0]
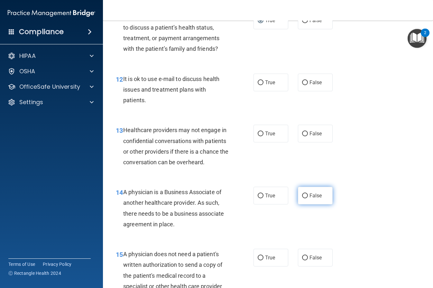
click at [308, 204] on label "False" at bounding box center [315, 196] width 35 height 18
click at [308, 199] on input "False" at bounding box center [305, 196] width 6 height 5
radio input "true"
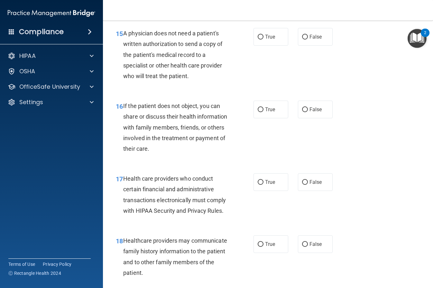
scroll to position [938, 0]
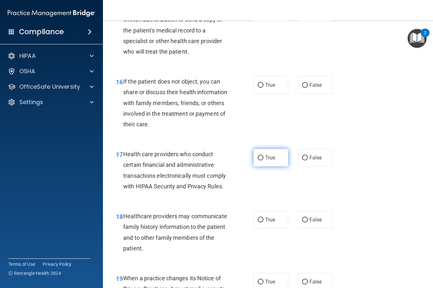
click at [264, 167] on label "True" at bounding box center [271, 158] width 35 height 18
click at [264, 161] on input "True" at bounding box center [261, 158] width 6 height 5
radio input "true"
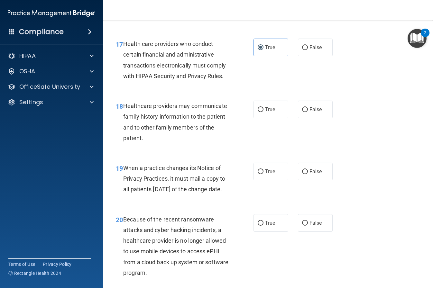
scroll to position [1058, 0]
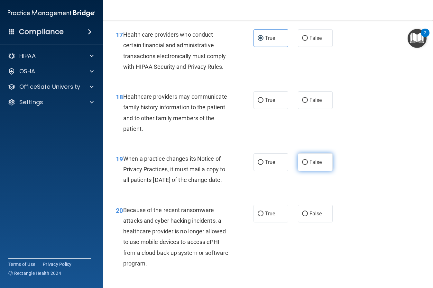
click at [305, 171] on label "False" at bounding box center [315, 163] width 35 height 18
click at [305, 165] on input "False" at bounding box center [305, 162] width 6 height 5
radio input "true"
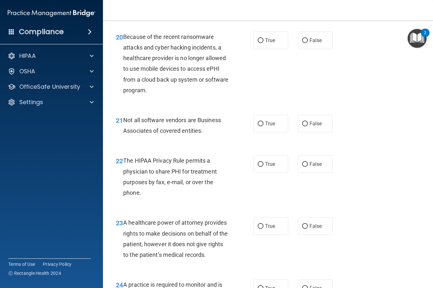
scroll to position [1232, 0]
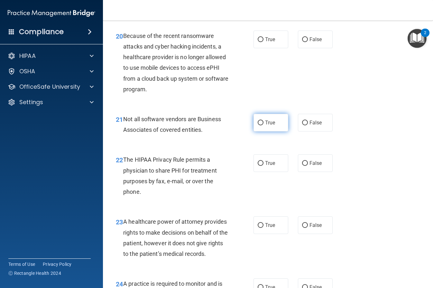
click at [262, 126] on input "True" at bounding box center [261, 123] width 6 height 5
radio input "true"
click at [259, 172] on label "True" at bounding box center [271, 164] width 35 height 18
click at [259, 166] on input "True" at bounding box center [261, 163] width 6 height 5
radio input "true"
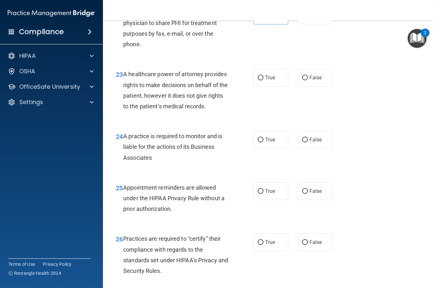
scroll to position [1382, 0]
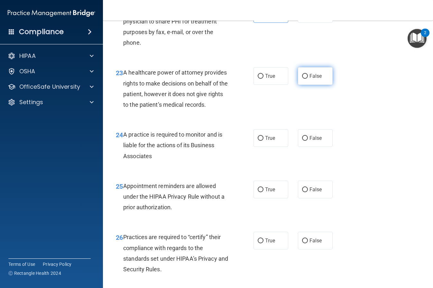
click at [305, 79] on input "False" at bounding box center [305, 76] width 6 height 5
radio input "true"
click at [306, 147] on label "False" at bounding box center [315, 138] width 35 height 18
click at [306, 141] on input "False" at bounding box center [305, 138] width 6 height 5
radio input "true"
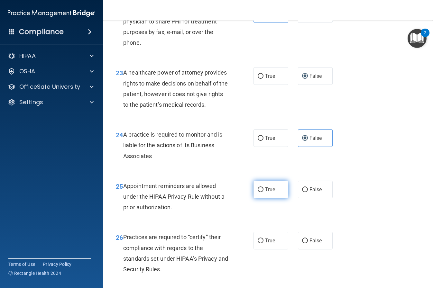
click at [257, 199] on label "True" at bounding box center [271, 190] width 35 height 18
click at [258, 192] on input "True" at bounding box center [261, 190] width 6 height 5
radio input "true"
click at [308, 249] on label "False" at bounding box center [315, 241] width 35 height 18
click at [308, 244] on input "False" at bounding box center [305, 241] width 6 height 5
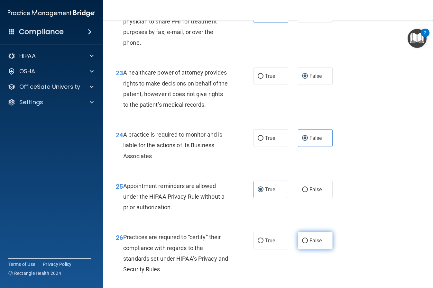
radio input "true"
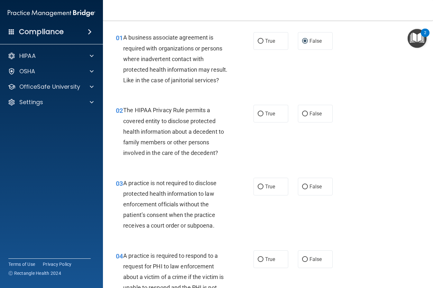
scroll to position [0, 0]
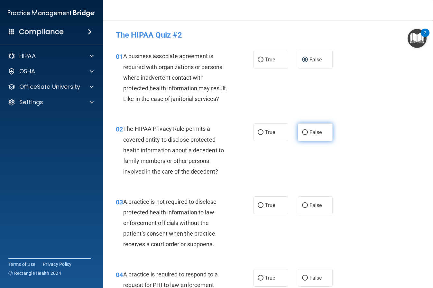
click at [305, 133] on input "False" at bounding box center [305, 132] width 6 height 5
radio input "true"
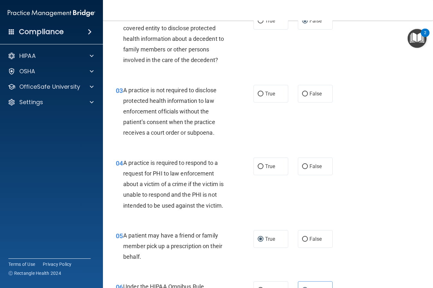
scroll to position [116, 0]
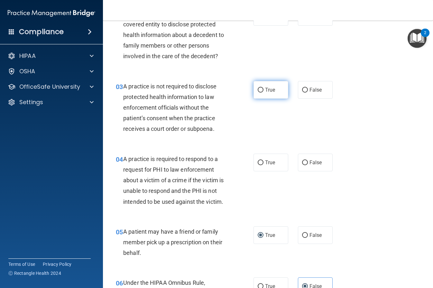
click at [259, 91] on input "True" at bounding box center [261, 90] width 6 height 5
radio input "true"
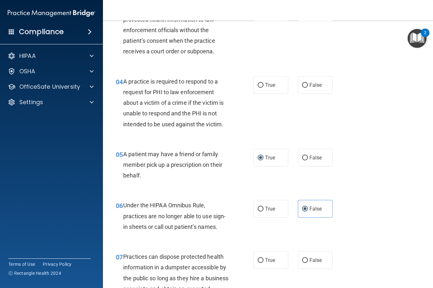
scroll to position [197, 0]
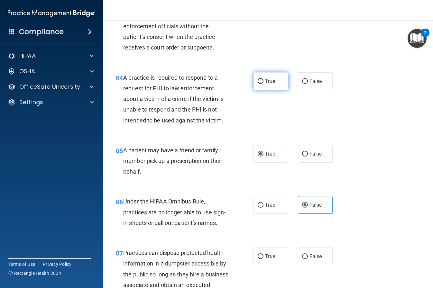
click at [261, 81] on input "True" at bounding box center [261, 81] width 6 height 5
radio input "true"
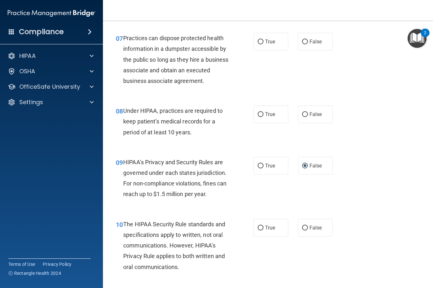
scroll to position [413, 0]
click at [306, 41] on input "False" at bounding box center [305, 41] width 6 height 5
radio input "true"
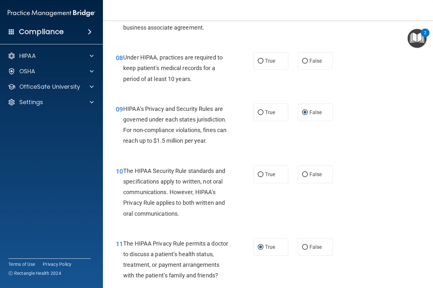
scroll to position [467, 0]
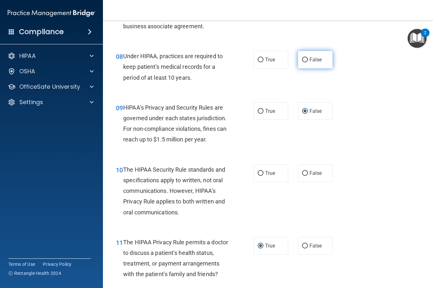
click at [304, 62] on input "False" at bounding box center [305, 60] width 6 height 5
radio input "true"
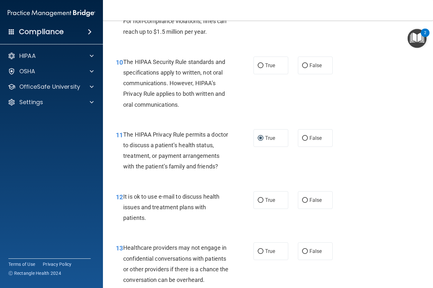
scroll to position [576, 0]
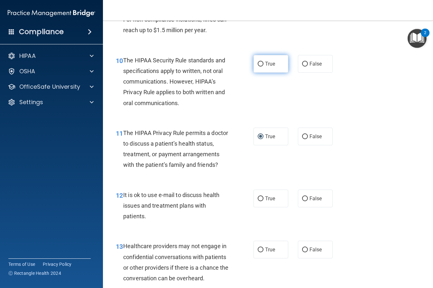
click at [263, 67] on input "True" at bounding box center [261, 64] width 6 height 5
radio input "true"
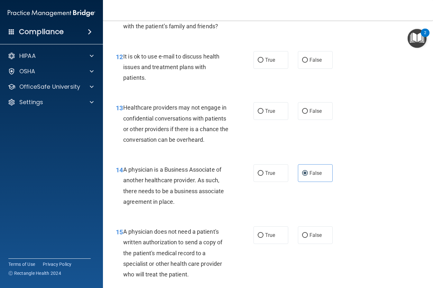
scroll to position [716, 0]
click at [259, 62] on input "True" at bounding box center [261, 59] width 6 height 5
radio input "true"
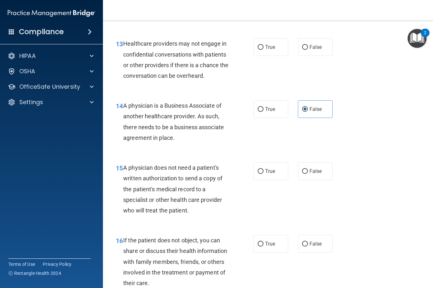
scroll to position [783, 0]
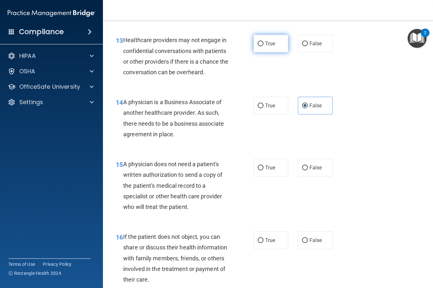
click at [258, 46] on input "True" at bounding box center [261, 44] width 6 height 5
radio input "true"
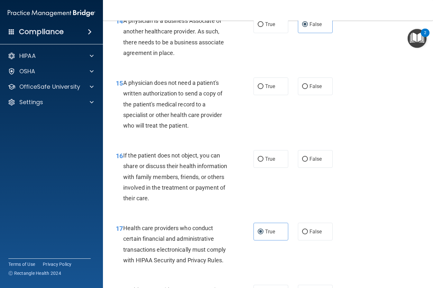
scroll to position [866, 0]
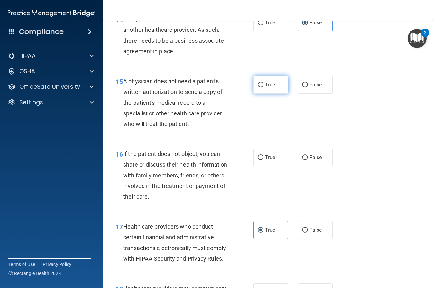
click at [261, 88] on input "True" at bounding box center [261, 85] width 6 height 5
radio input "true"
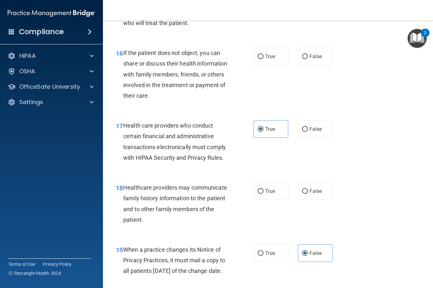
scroll to position [968, 0]
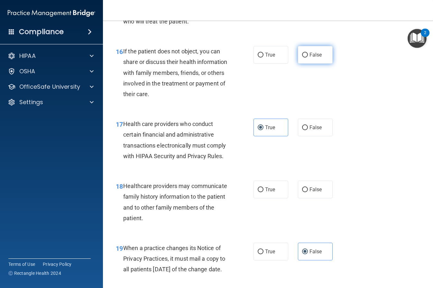
click at [305, 58] on input "False" at bounding box center [305, 55] width 6 height 5
radio input "true"
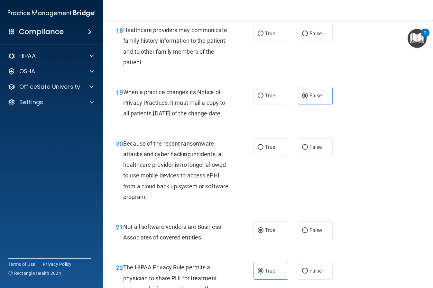
scroll to position [1125, 0]
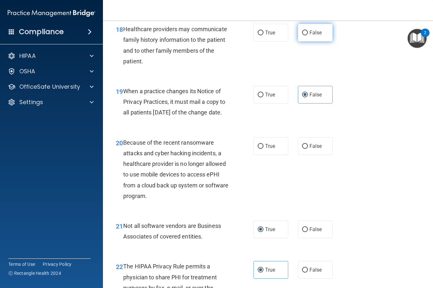
click at [306, 35] on input "False" at bounding box center [305, 33] width 6 height 5
radio input "true"
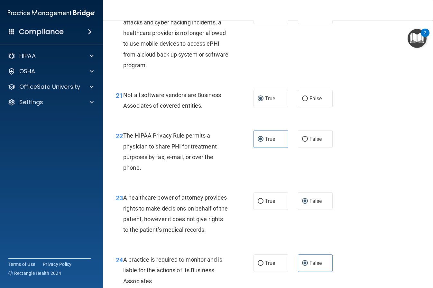
scroll to position [1246, 0]
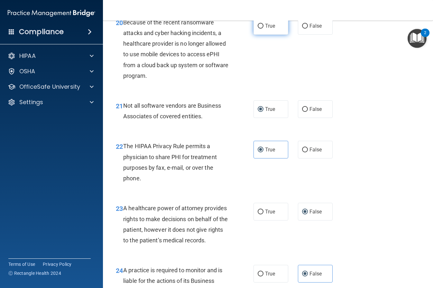
click at [258, 29] on input "True" at bounding box center [261, 26] width 6 height 5
radio input "true"
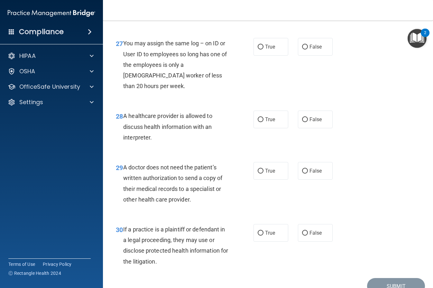
scroll to position [1640, 0]
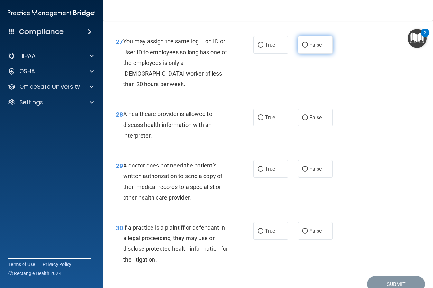
click at [304, 48] on input "False" at bounding box center [305, 45] width 6 height 5
radio input "true"
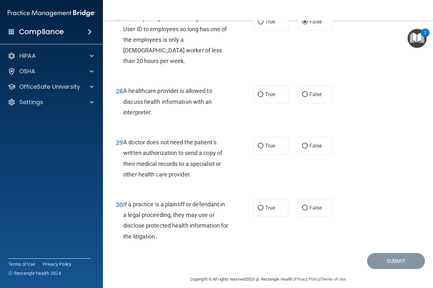
scroll to position [1681, 0]
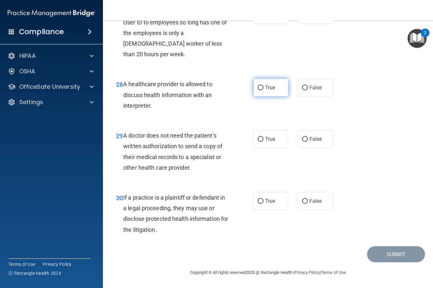
click at [262, 89] on input "True" at bounding box center [261, 88] width 6 height 5
radio input "true"
click at [264, 139] on label "True" at bounding box center [271, 139] width 35 height 18
click at [264, 139] on input "True" at bounding box center [261, 139] width 6 height 5
radio input "true"
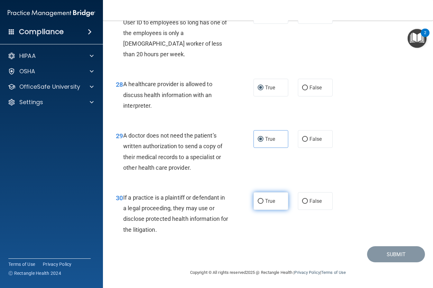
click at [260, 200] on input "True" at bounding box center [261, 201] width 6 height 5
radio input "true"
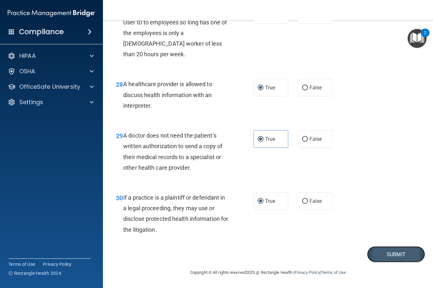
click at [373, 249] on button "Submit" at bounding box center [396, 255] width 58 height 16
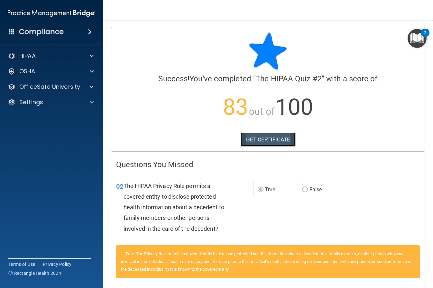
click at [270, 142] on link "GET CERTIFICATE" at bounding box center [268, 140] width 55 height 14
click at [30, 58] on p "HIPAA" at bounding box center [27, 56] width 16 height 8
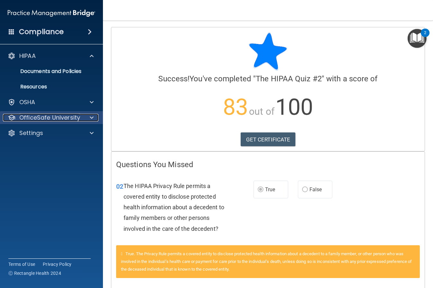
click at [31, 117] on p "OfficeSafe University" at bounding box center [49, 118] width 61 height 8
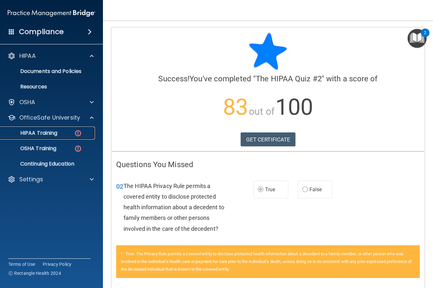
click at [33, 135] on p "HIPAA Training" at bounding box center [30, 133] width 53 height 6
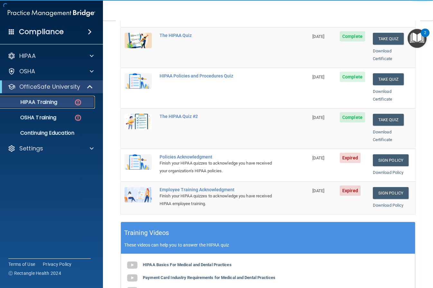
scroll to position [106, 0]
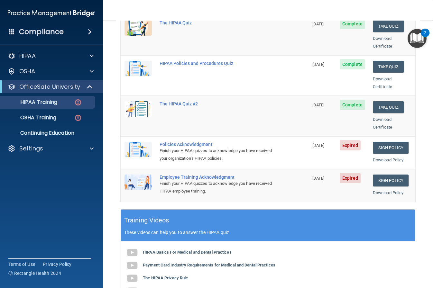
click at [174, 142] on div "Policies Acknowledgment" at bounding box center [218, 144] width 117 height 5
click at [385, 143] on link "Sign Policy" at bounding box center [391, 148] width 36 height 12
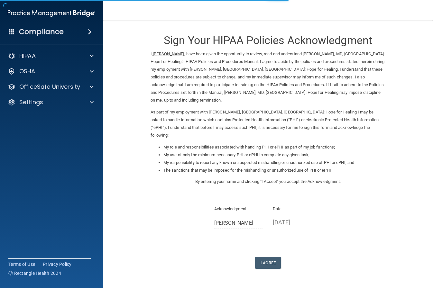
scroll to position [6, 0]
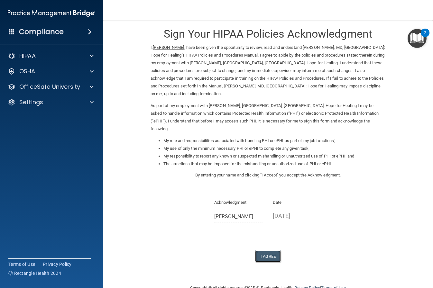
click at [270, 251] on button "I Agree" at bounding box center [268, 257] width 26 height 12
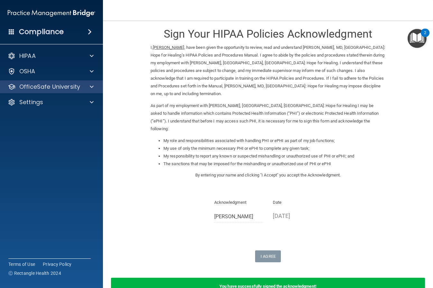
click at [56, 91] on div "OfficeSafe University" at bounding box center [51, 86] width 103 height 13
click at [54, 88] on p "OfficeSafe University" at bounding box center [49, 87] width 61 height 8
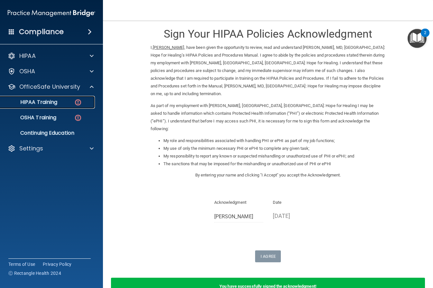
click at [52, 102] on p "HIPAA Training" at bounding box center [30, 102] width 53 height 6
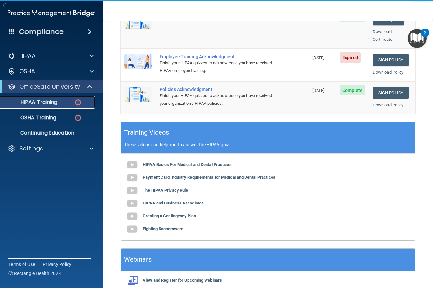
scroll to position [197, 0]
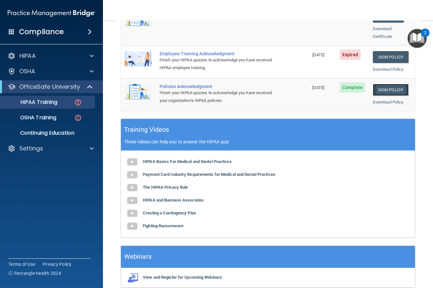
click at [381, 84] on link "Sign Policy" at bounding box center [391, 90] width 36 height 12
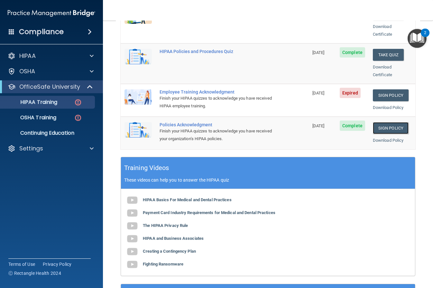
scroll to position [158, 0]
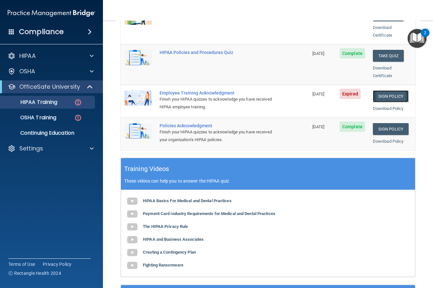
click at [379, 90] on link "Sign Policy" at bounding box center [391, 96] width 36 height 12
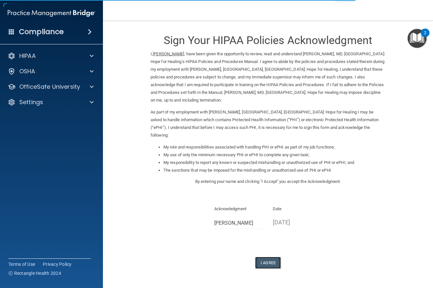
click at [269, 257] on button "I Agree" at bounding box center [268, 263] width 26 height 12
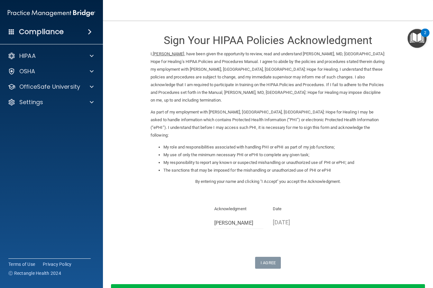
click at [131, 13] on nav "Toggle navigation Liza Gonzales lgonzalesh4h@gmail.com Manage My Enterprise Pau…" at bounding box center [268, 10] width 330 height 21
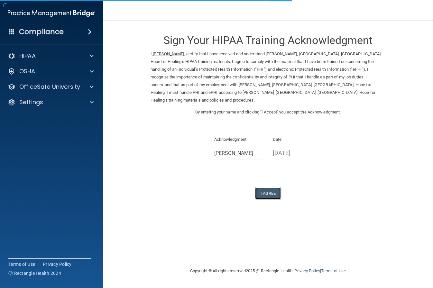
click at [267, 188] on button "I Agree" at bounding box center [268, 194] width 26 height 12
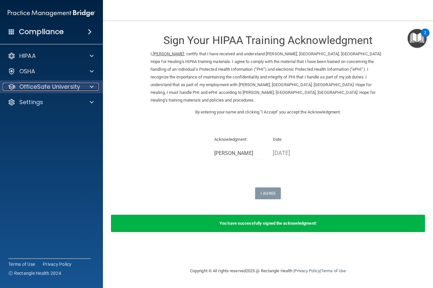
click at [44, 87] on p "OfficeSafe University" at bounding box center [49, 87] width 61 height 8
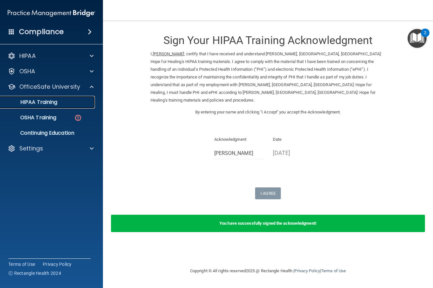
click at [45, 99] on p "HIPAA Training" at bounding box center [30, 102] width 53 height 6
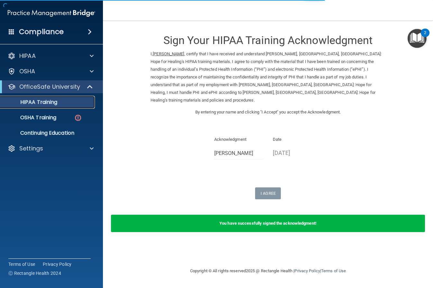
click at [45, 99] on p "HIPAA Training" at bounding box center [30, 102] width 53 height 6
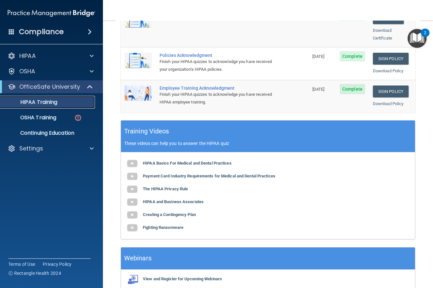
scroll to position [193, 0]
